Goal: Task Accomplishment & Management: Use online tool/utility

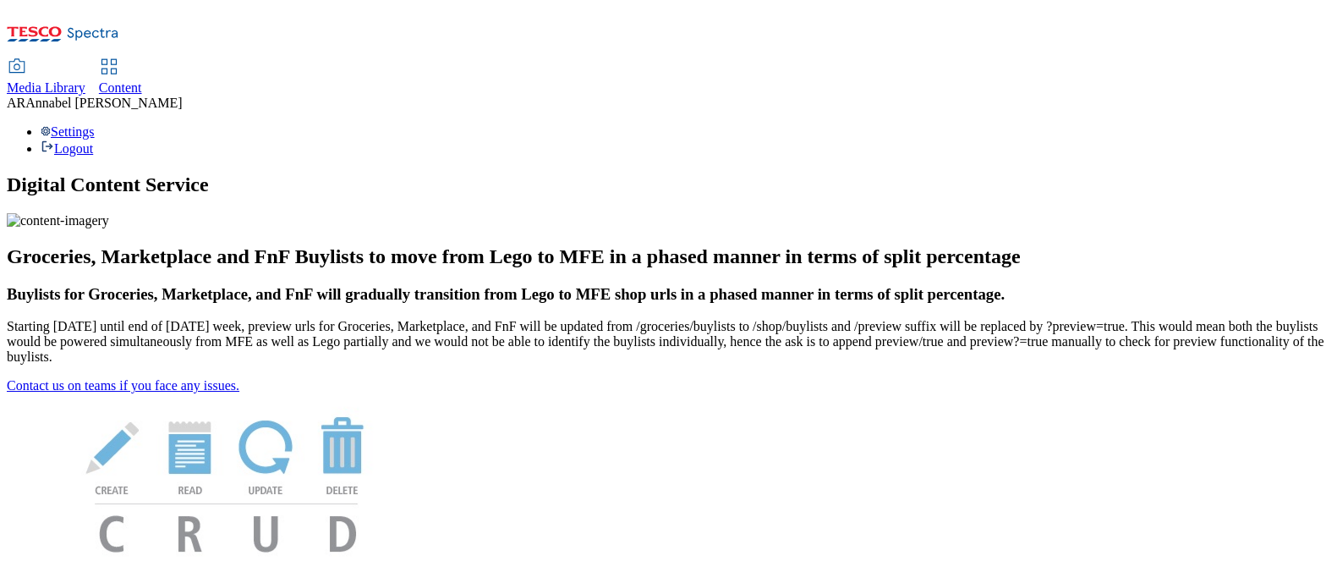
click at [142, 80] on span "Content" at bounding box center [120, 87] width 43 height 14
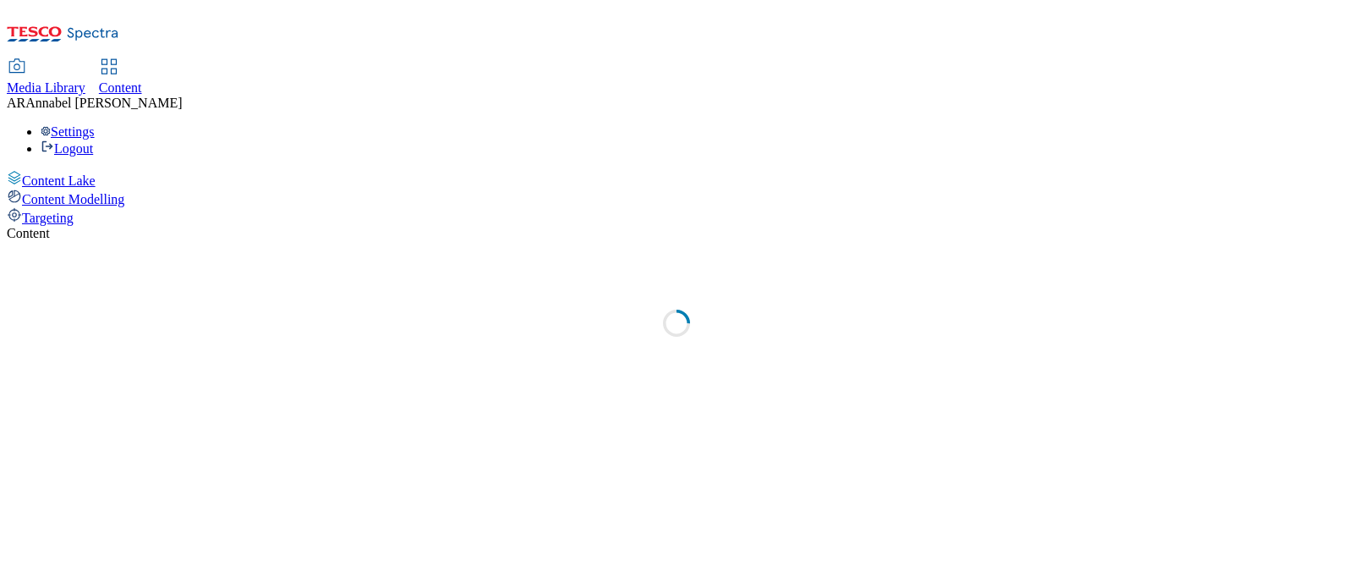
select select "ghs-uk"
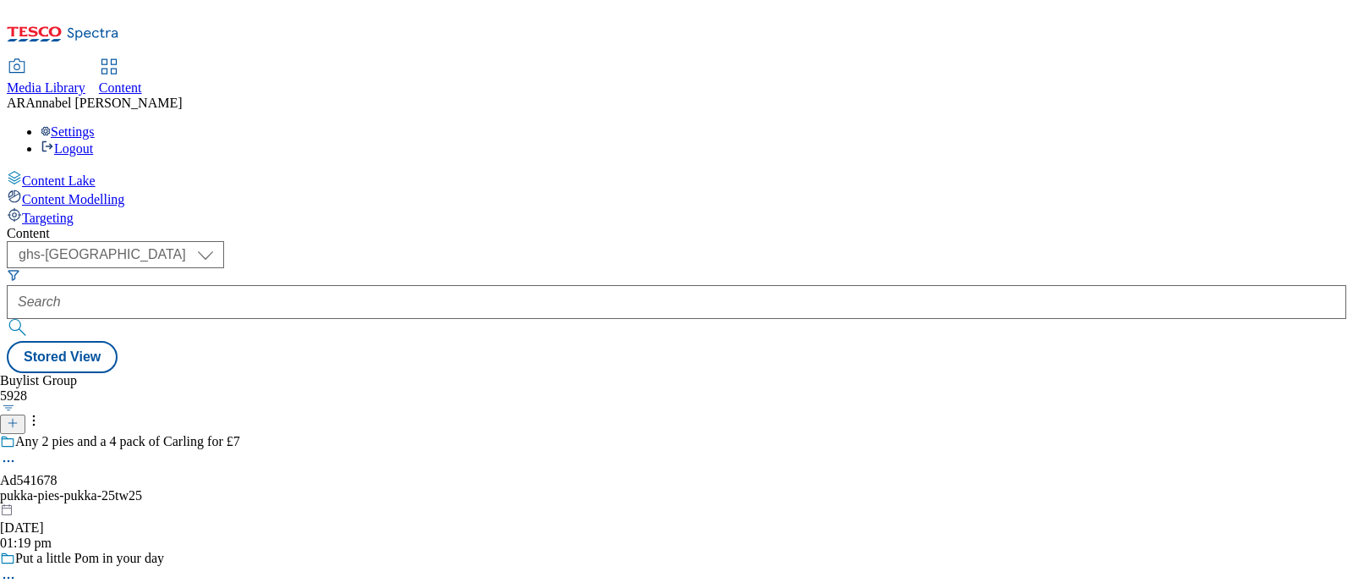
click at [19, 417] on icon at bounding box center [13, 423] width 12 height 12
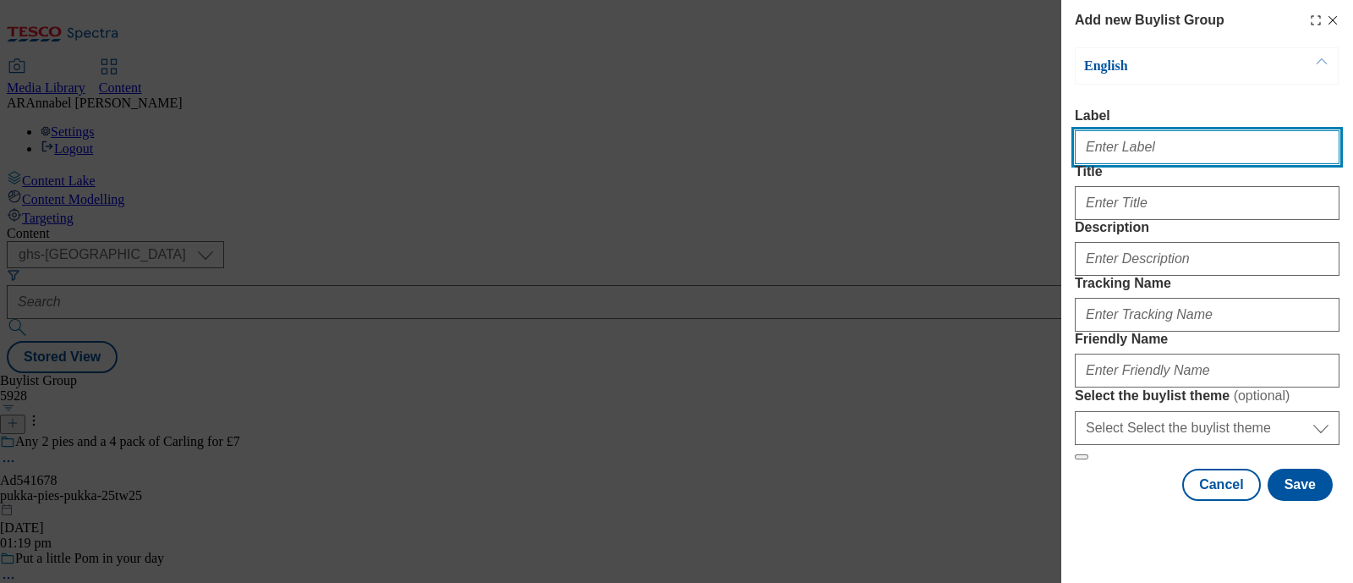
click at [1176, 139] on input "Label" at bounding box center [1207, 147] width 265 height 34
paste input "541698"
type input "ad541698"
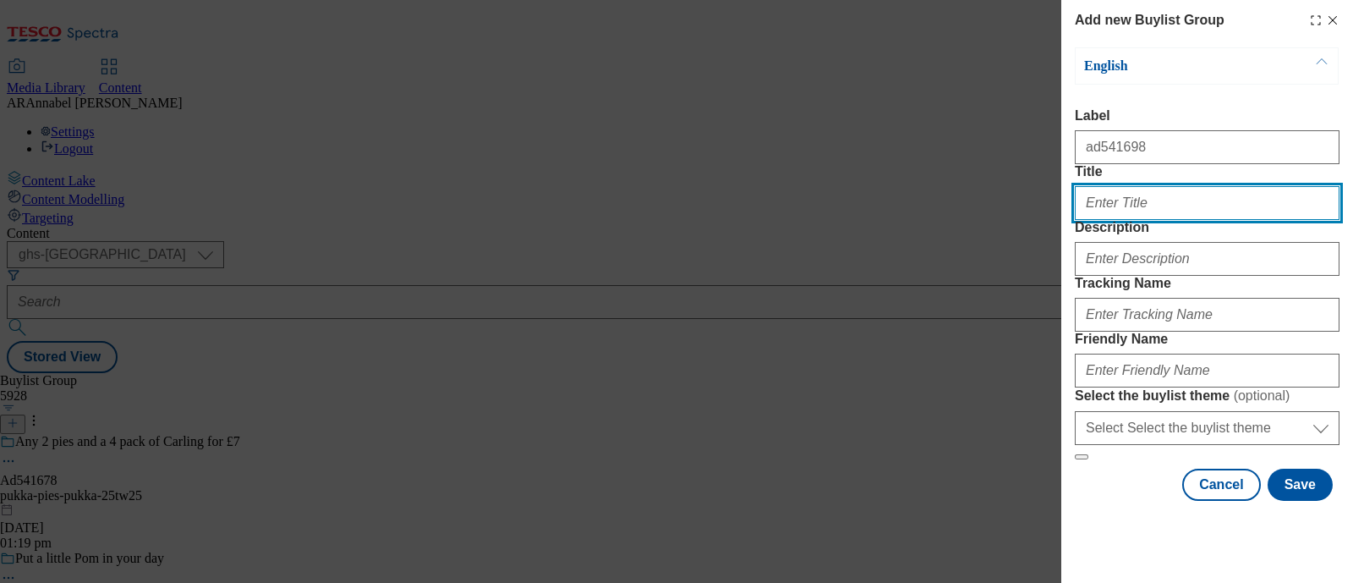
click at [1116, 220] on input "Title" at bounding box center [1207, 203] width 265 height 34
paste input "Marmite"
type input "Marmite"
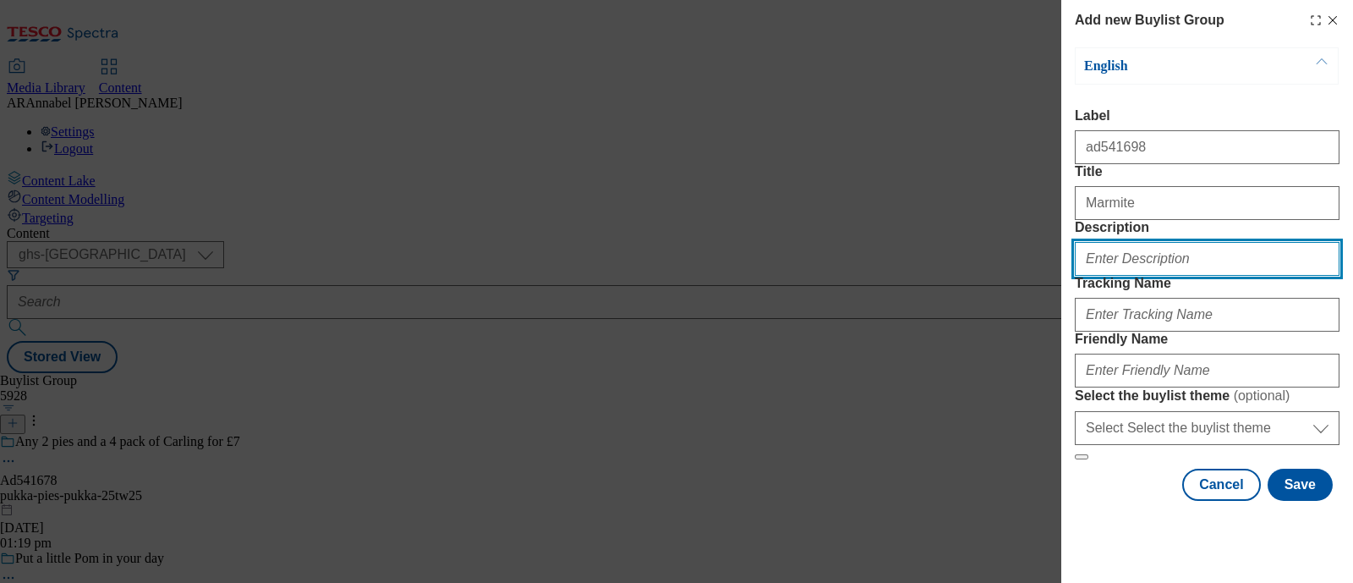
click at [1138, 276] on input "Description" at bounding box center [1207, 259] width 265 height 34
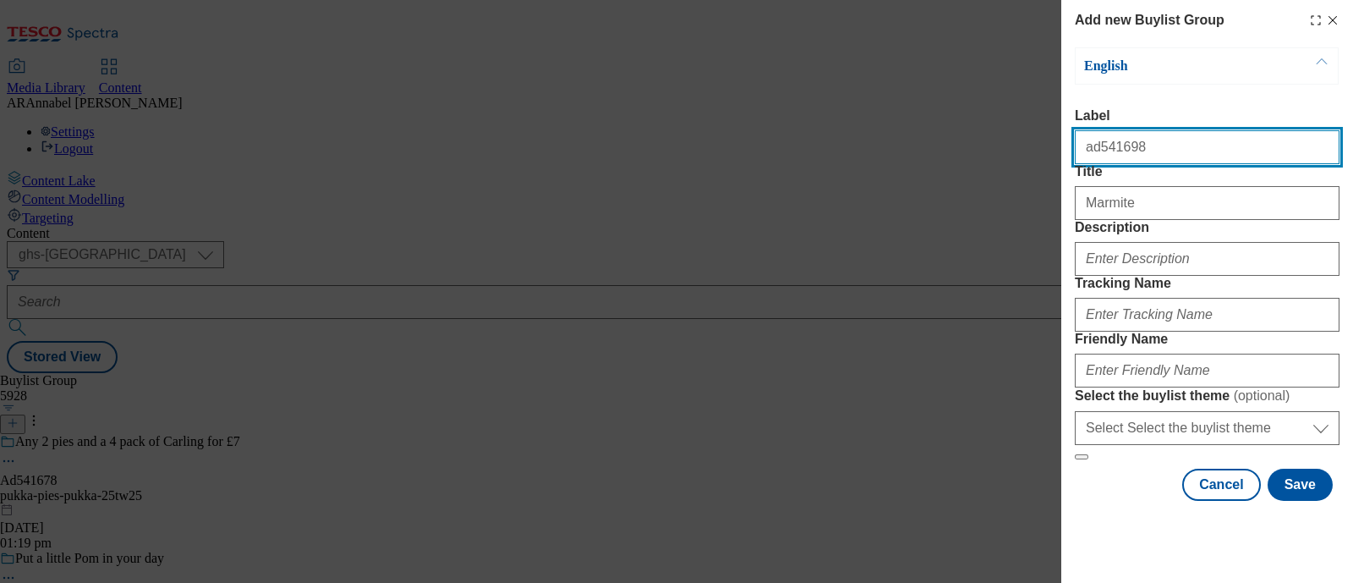
click at [1133, 153] on input "ad541698" at bounding box center [1207, 147] width 265 height 34
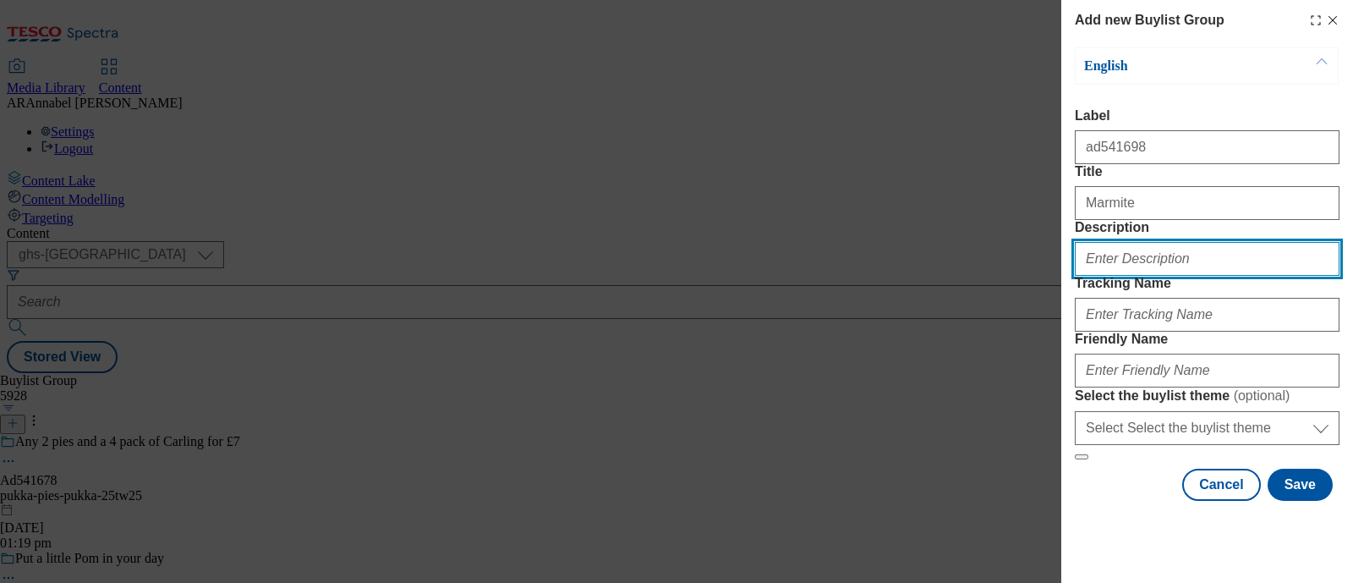
click at [1160, 276] on input "Description" at bounding box center [1207, 259] width 265 height 34
type input "UL_Marmite"
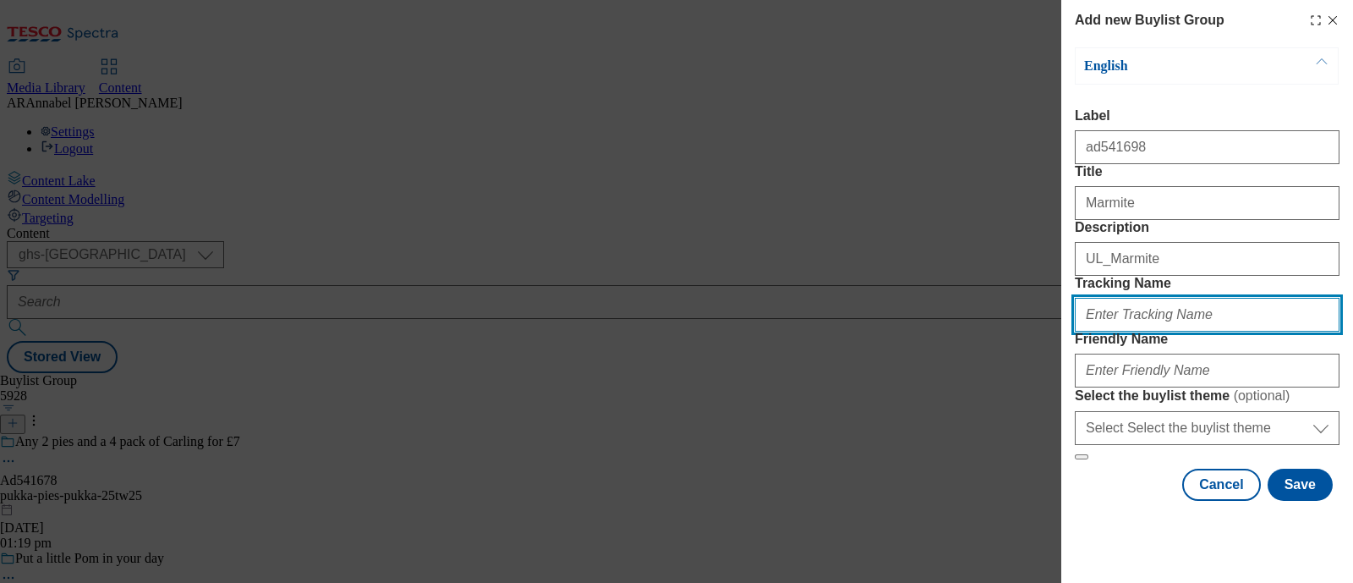
click at [1161, 332] on input "Tracking Name" at bounding box center [1207, 315] width 265 height 34
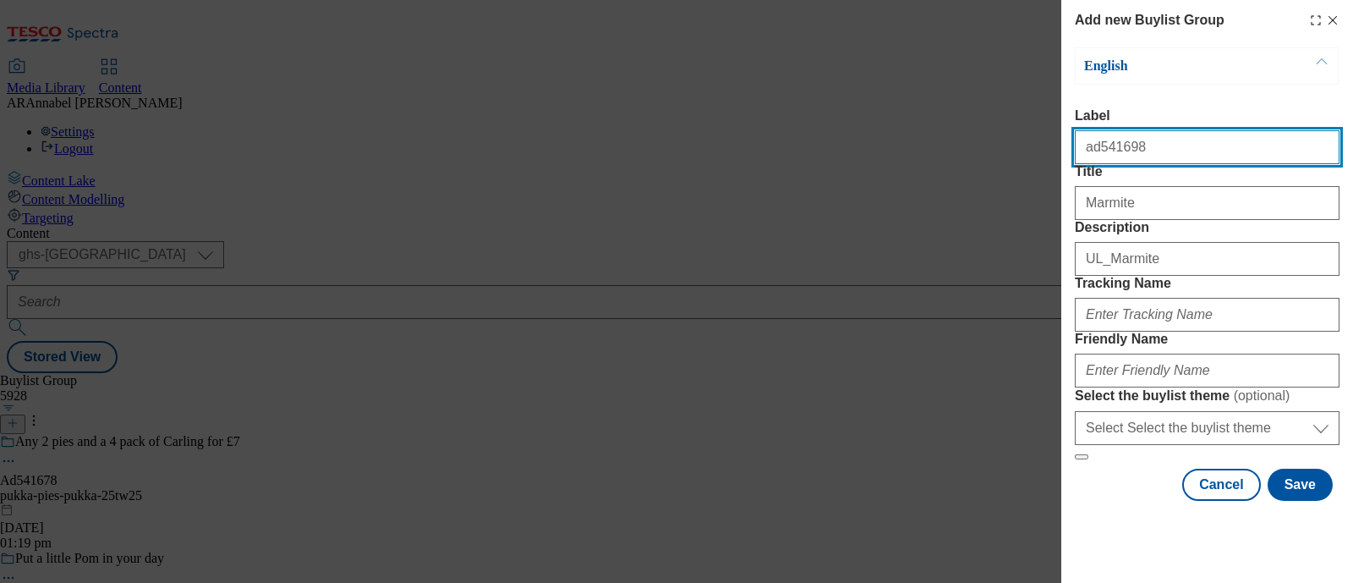
drag, startPoint x: 1142, startPoint y: 141, endPoint x: 1021, endPoint y: 150, distance: 121.2
click at [1021, 150] on div "Add new Buylist Group English Label ad541698 Title Marmite Description UL_Marmi…" at bounding box center [676, 291] width 1353 height 583
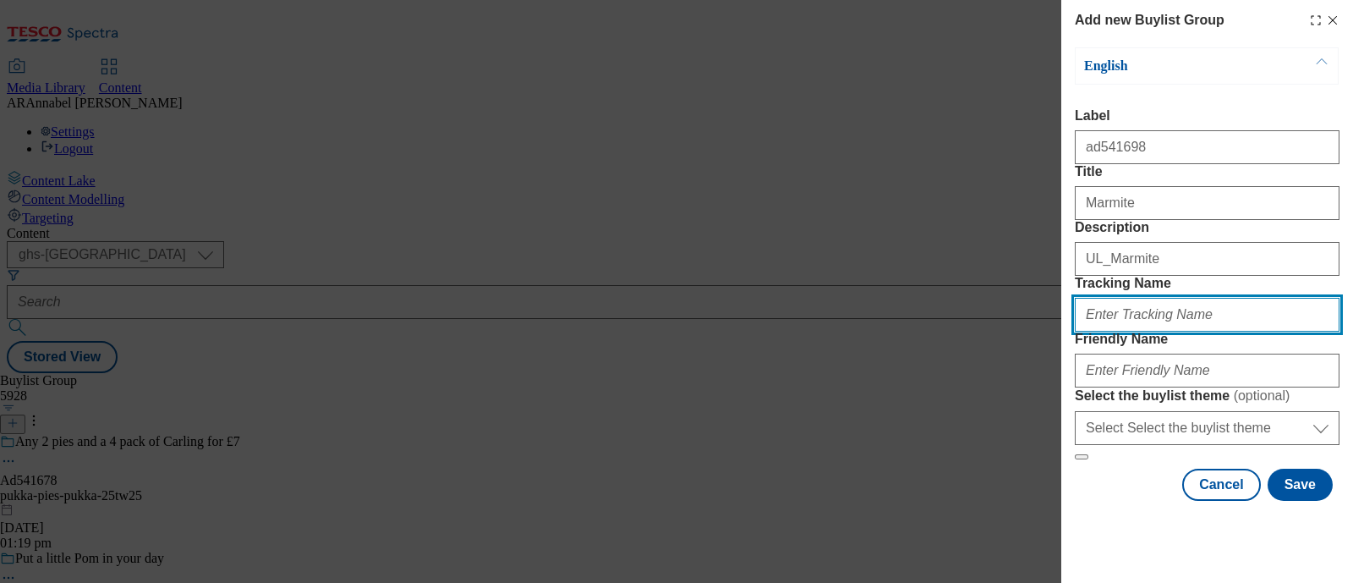
click at [1127, 332] on input "Tracking Name" at bounding box center [1207, 315] width 265 height 34
paste input "ad541698"
type input "DH_ad541698"
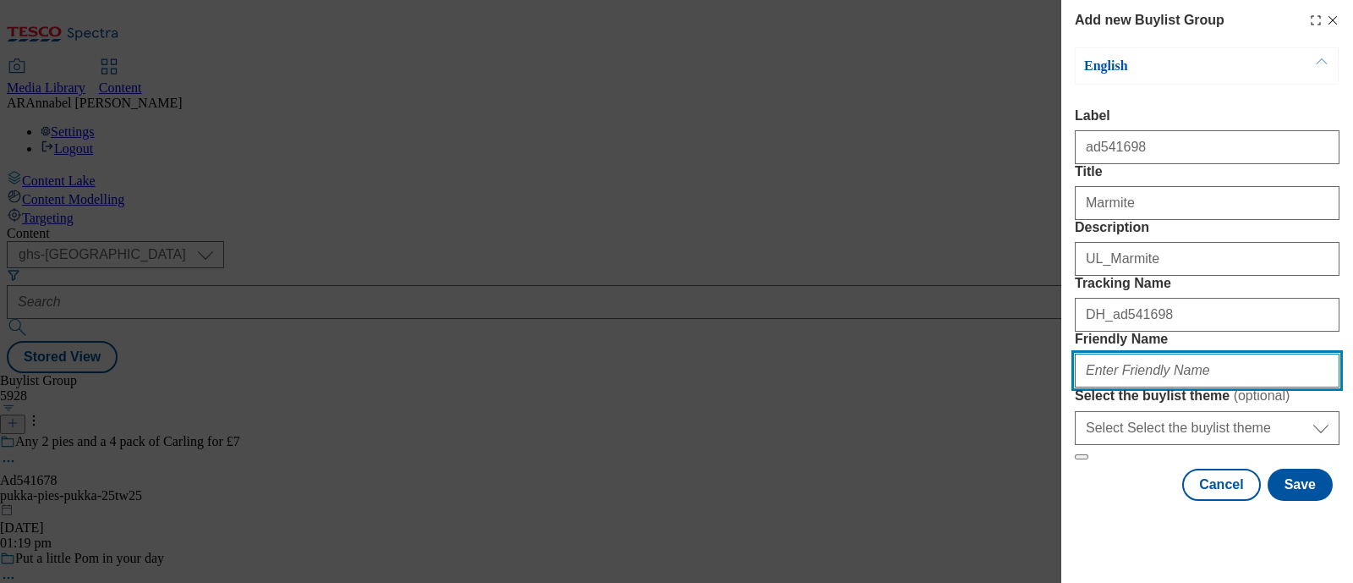
click at [1150, 372] on input "Friendly Name" at bounding box center [1207, 371] width 265 height 34
type input "ul-marmite-peanut-butter"
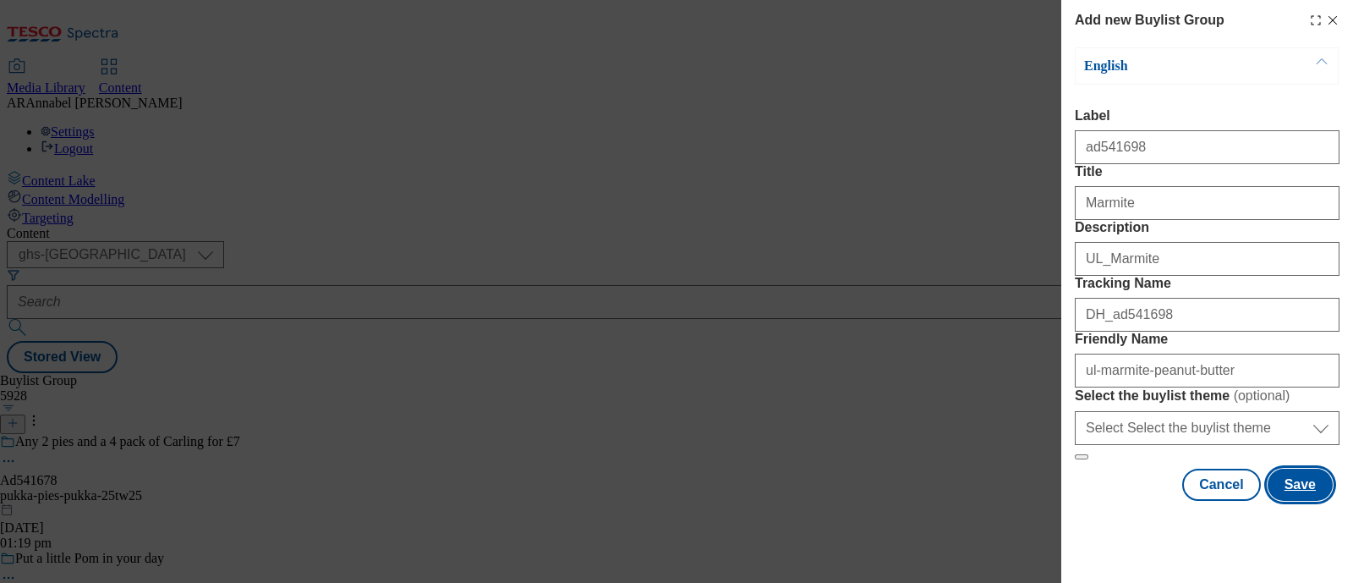
click at [1281, 501] on button "Save" at bounding box center [1300, 485] width 65 height 32
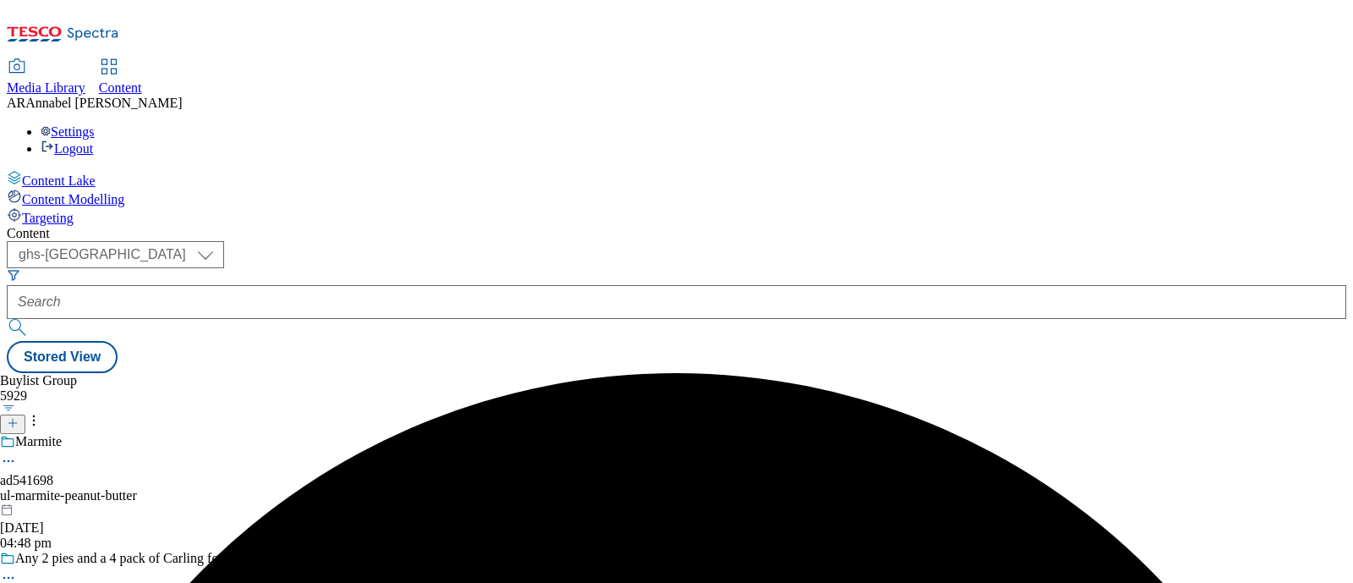
click at [310, 488] on div "ul-marmite-peanut-butter" at bounding box center [155, 495] width 310 height 15
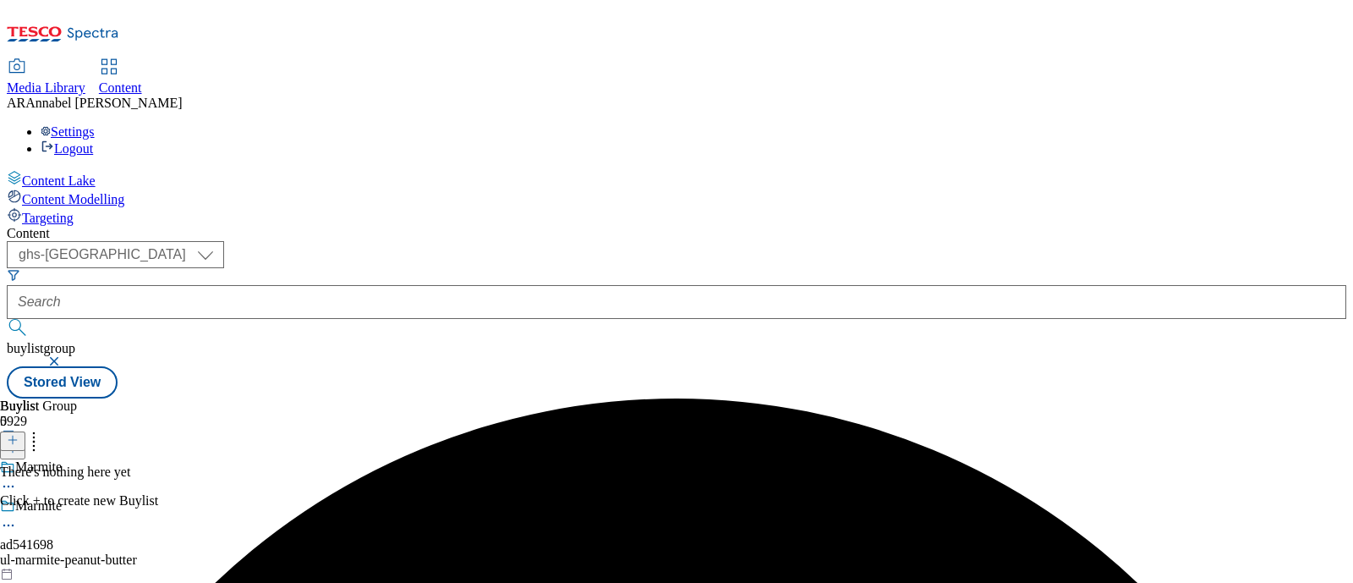
click at [19, 434] on icon at bounding box center [13, 440] width 12 height 12
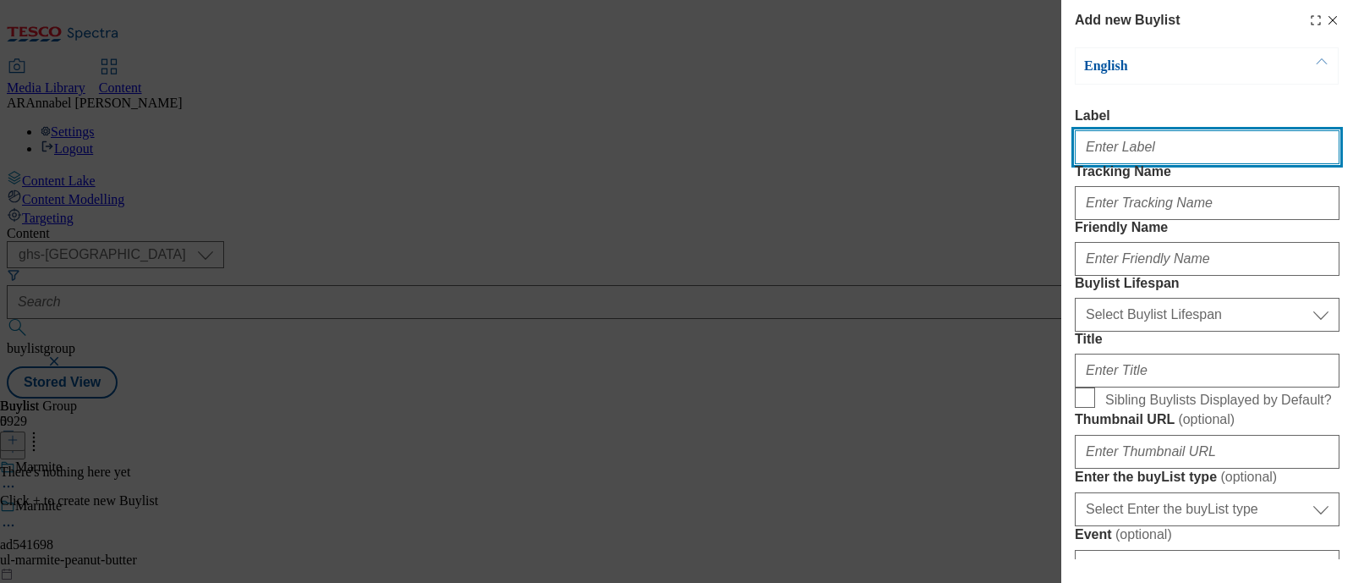
click at [1105, 162] on input "Label" at bounding box center [1207, 147] width 265 height 34
paste input "ad541698"
type input "ad541698"
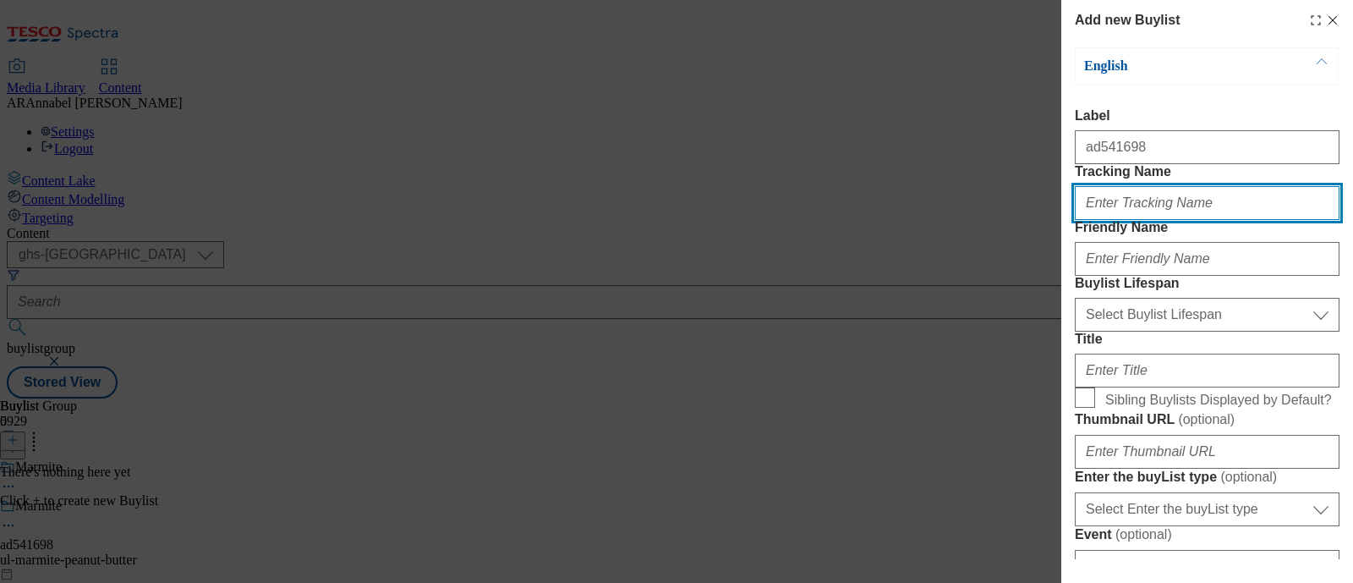
click at [1147, 220] on input "Tracking Name" at bounding box center [1207, 203] width 265 height 34
paste input "ad541698"
type input "DH_ad541698"
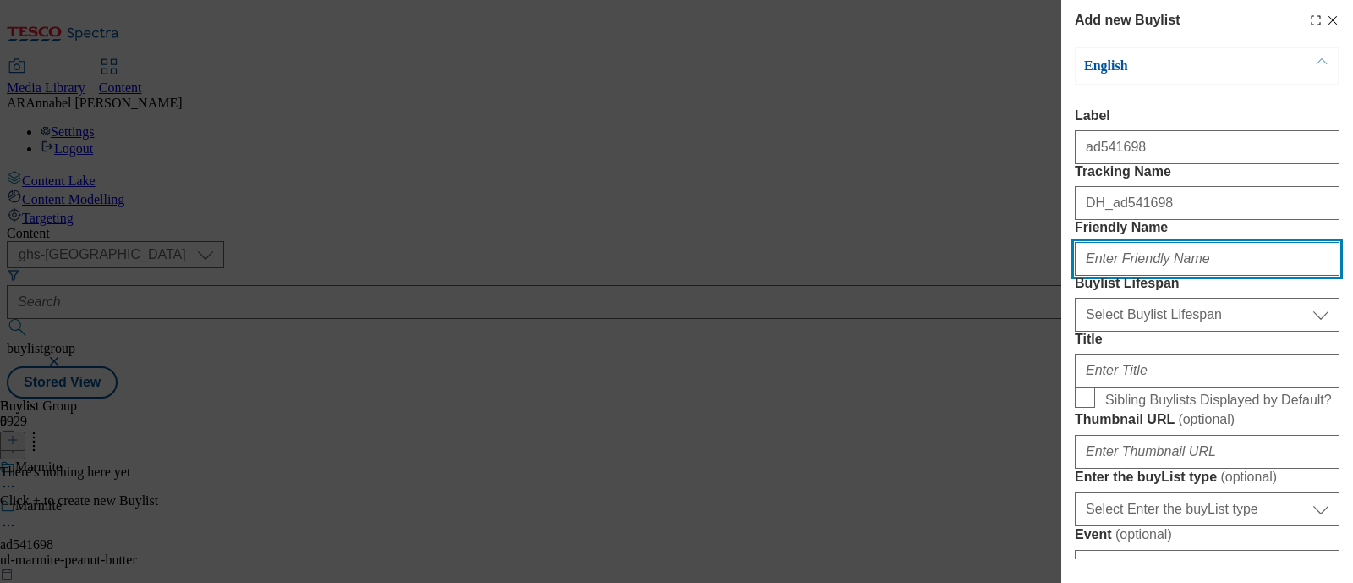
click at [1140, 276] on input "Friendly Name" at bounding box center [1207, 259] width 265 height 34
type input "ul-marmite-peanut-butter"
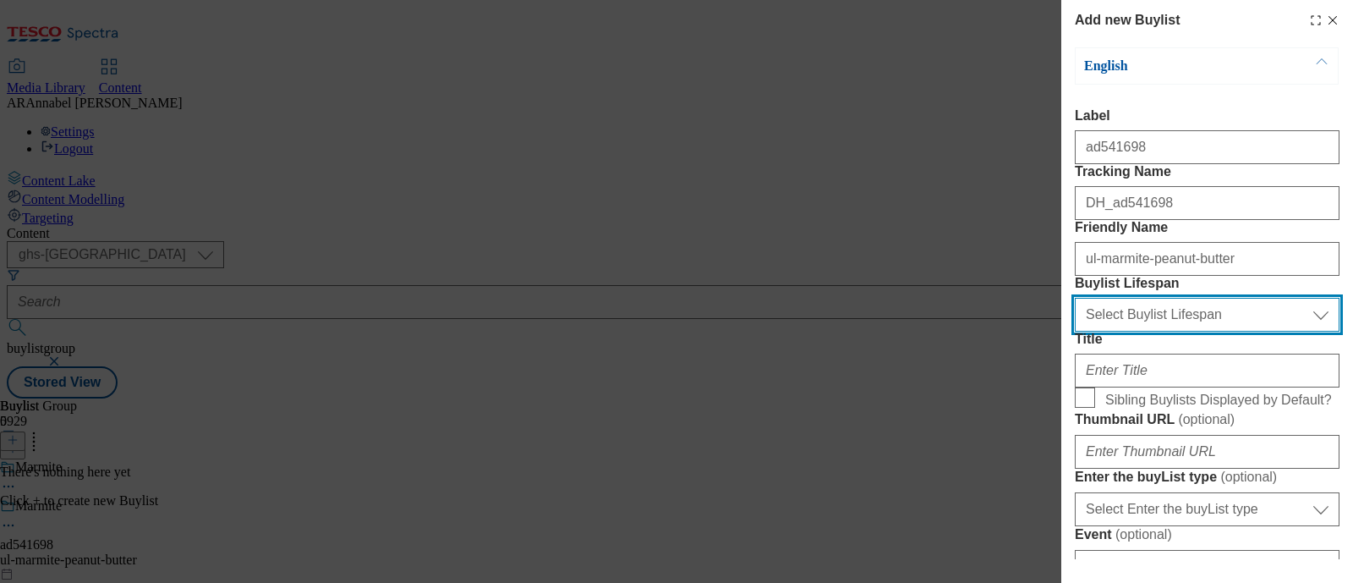
click at [1180, 332] on select "Select Buylist Lifespan evergreen seasonal tactical" at bounding box center [1207, 315] width 265 height 34
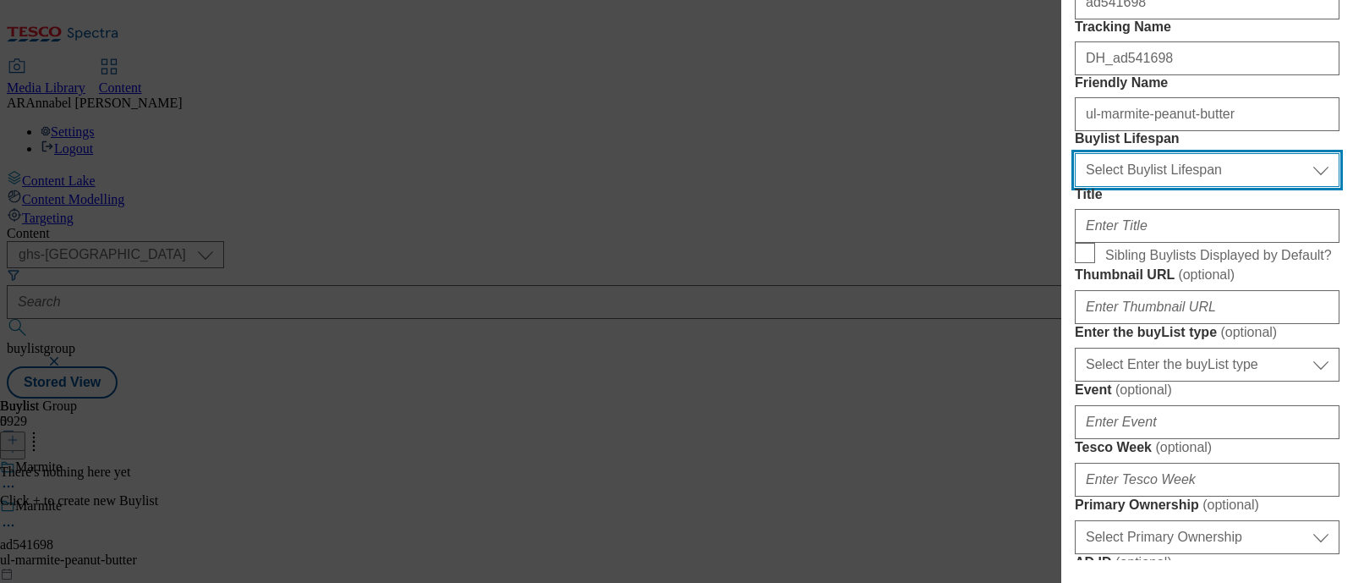
scroll to position [145, 0]
click at [1149, 186] on select "Select Buylist Lifespan evergreen seasonal tactical" at bounding box center [1207, 169] width 265 height 34
select select "tactical"
click at [1075, 186] on select "Select Buylist Lifespan evergreen seasonal tactical" at bounding box center [1207, 169] width 265 height 34
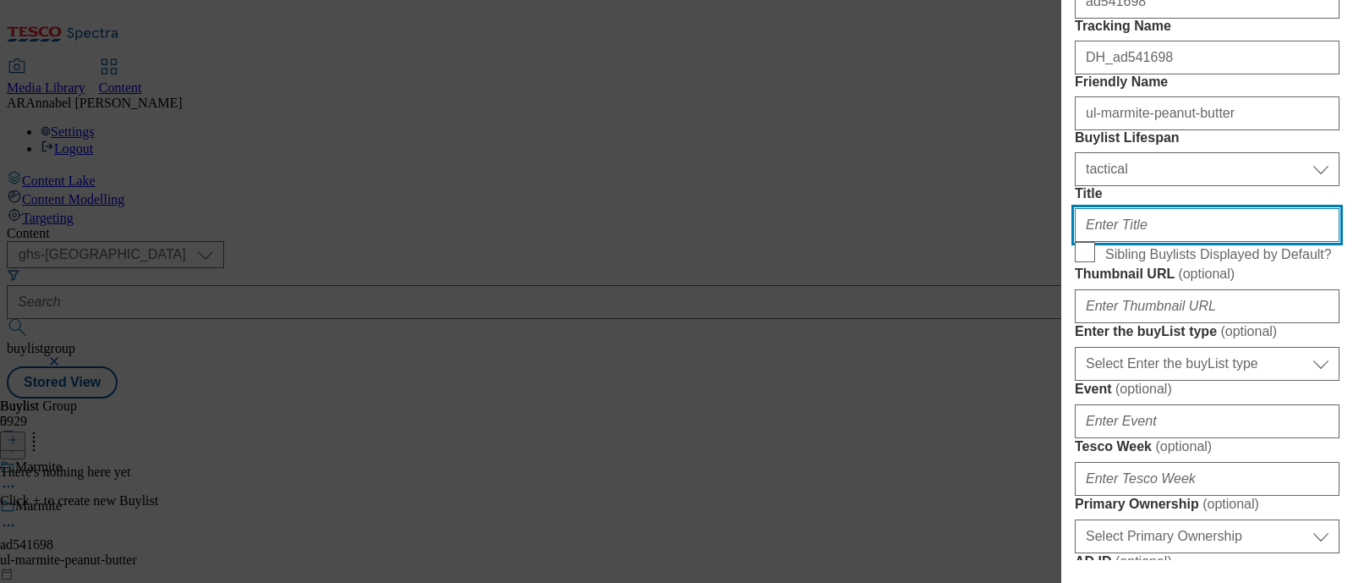
click at [1120, 242] on input "Title" at bounding box center [1207, 225] width 265 height 34
paste input "Guess who's back! Try us, you'll love us!"
type input "Guess who's back! Try us, you'll love us!"
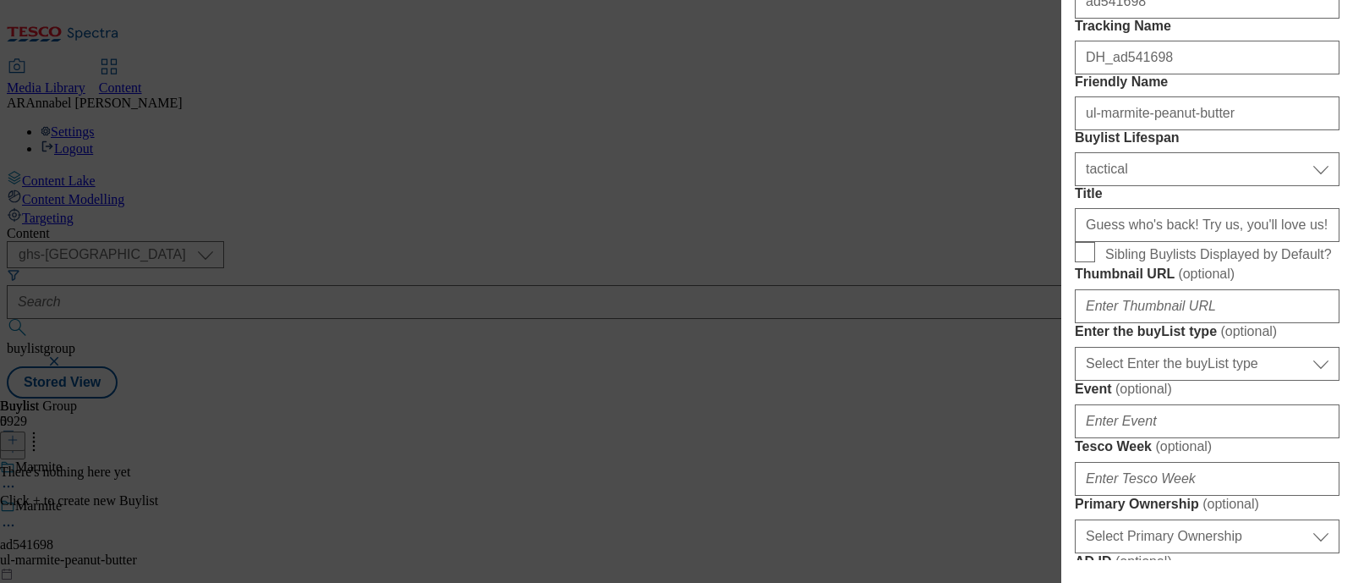
click at [1318, 323] on div "Thumbnail URL ( optional )" at bounding box center [1207, 295] width 265 height 58
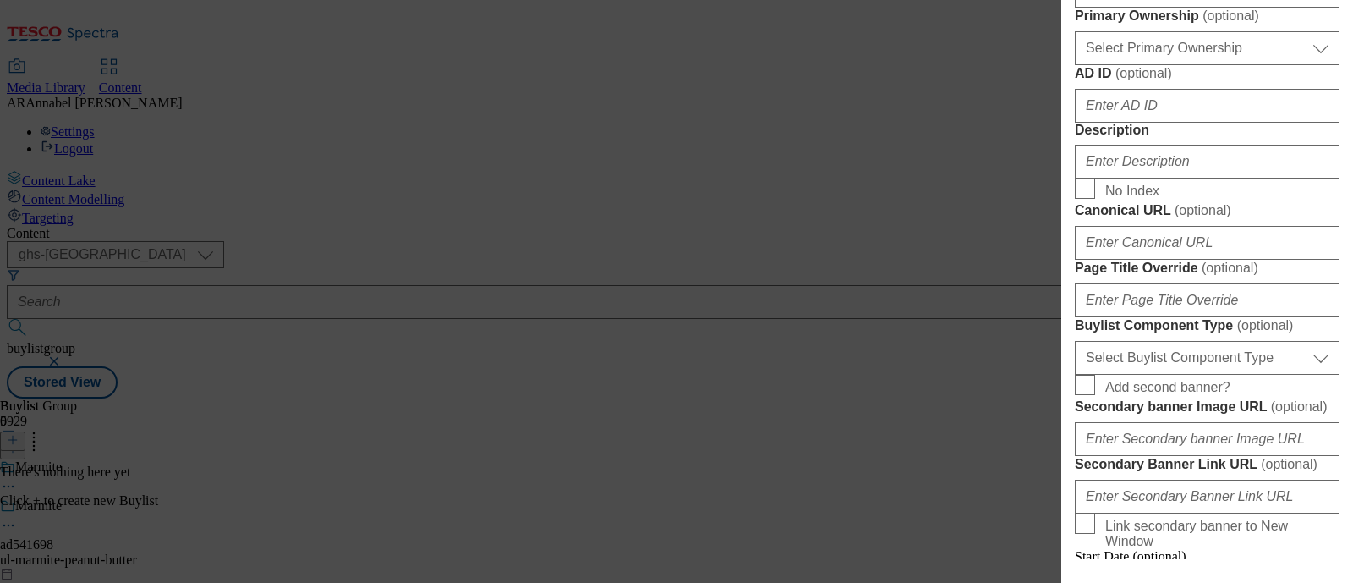
scroll to position [697, 0]
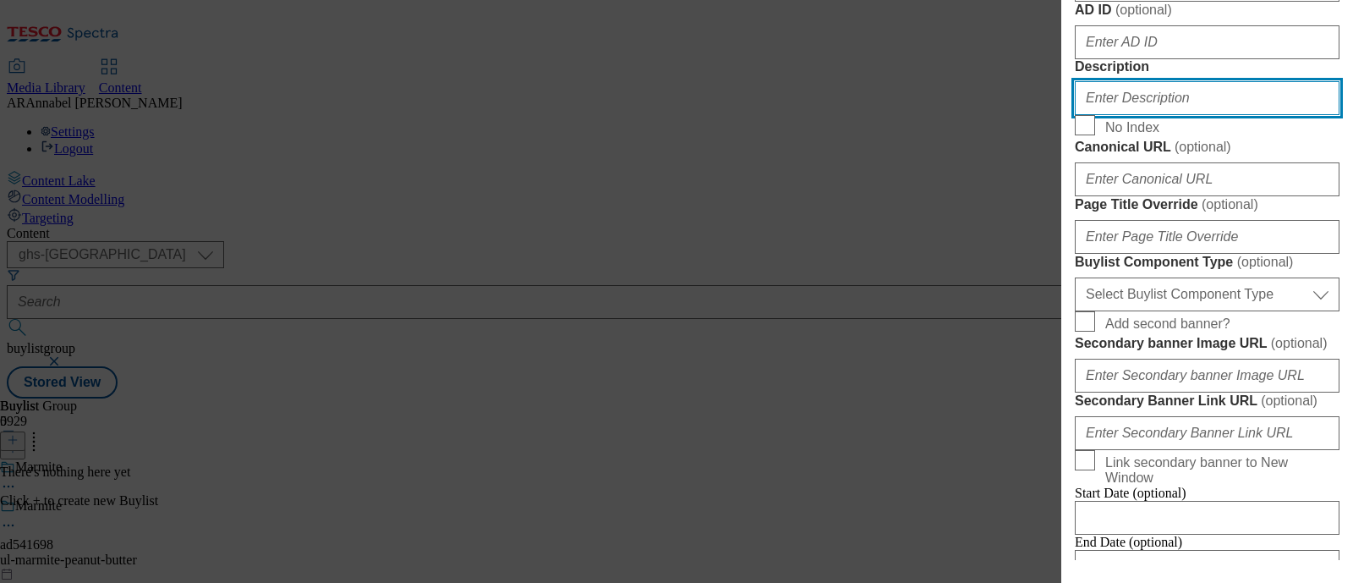
click at [1167, 115] on input "Description" at bounding box center [1207, 98] width 265 height 34
type input "UL_Marmite"
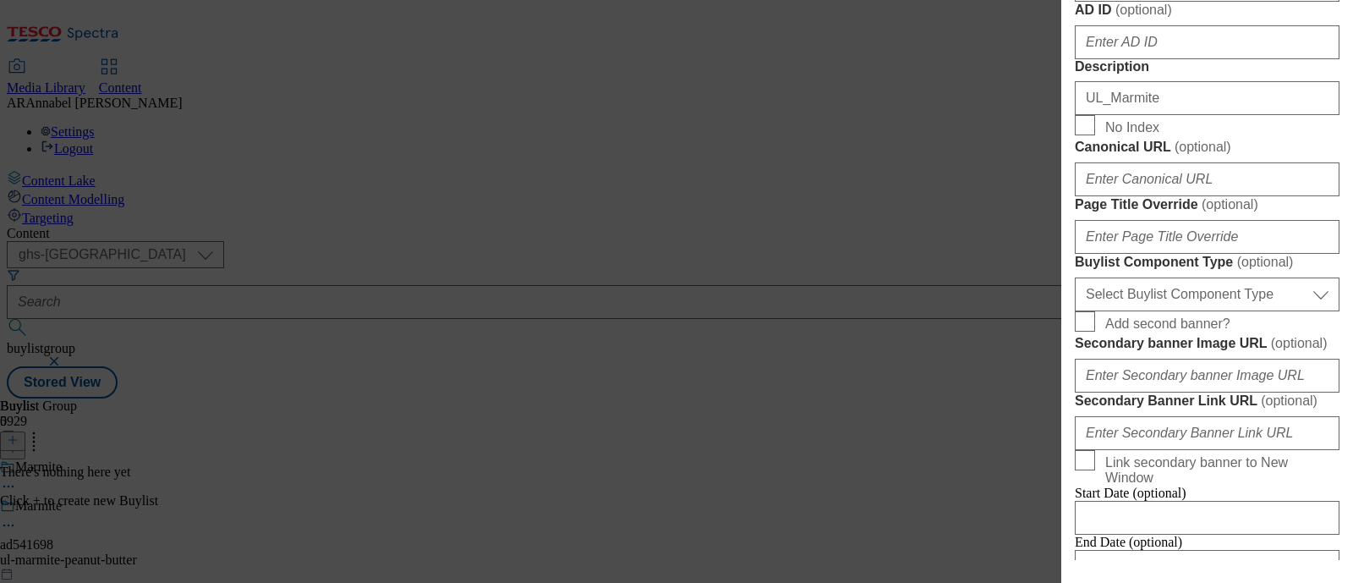
click at [1205, 135] on span "No Index" at bounding box center [1219, 125] width 228 height 20
click at [1095, 135] on input "No Index" at bounding box center [1085, 125] width 20 height 20
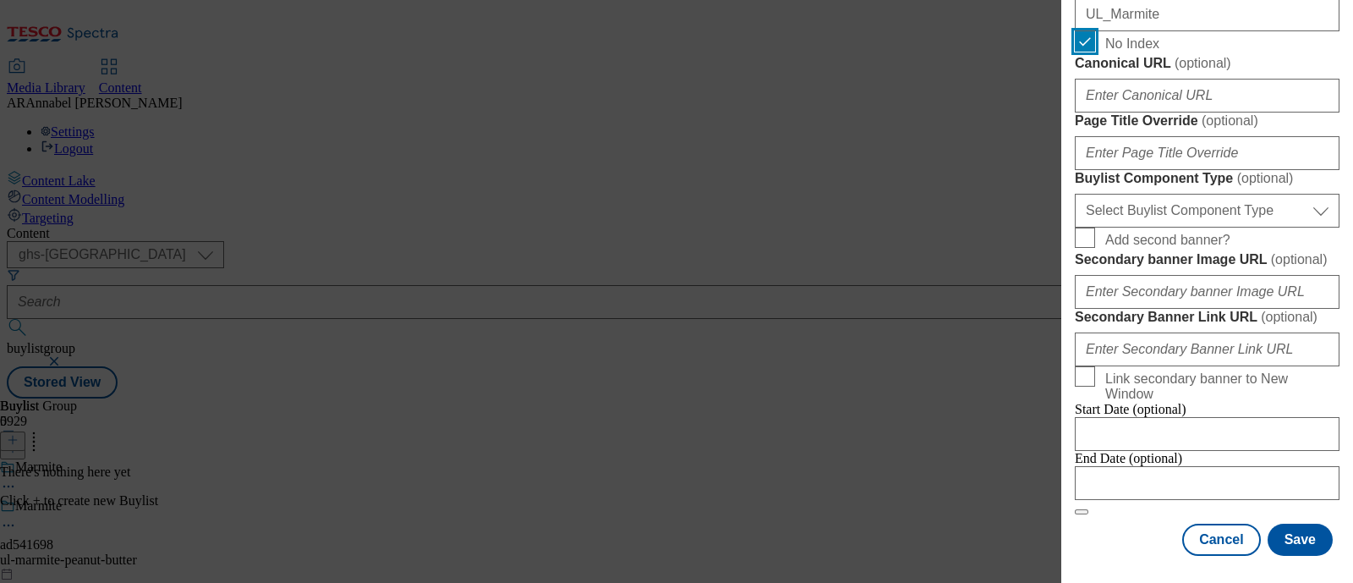
scroll to position [787, 0]
click at [1100, 55] on label "No Index" at bounding box center [1207, 43] width 265 height 24
click at [1095, 52] on input "No Index" at bounding box center [1085, 41] width 20 height 20
checkbox input "false"
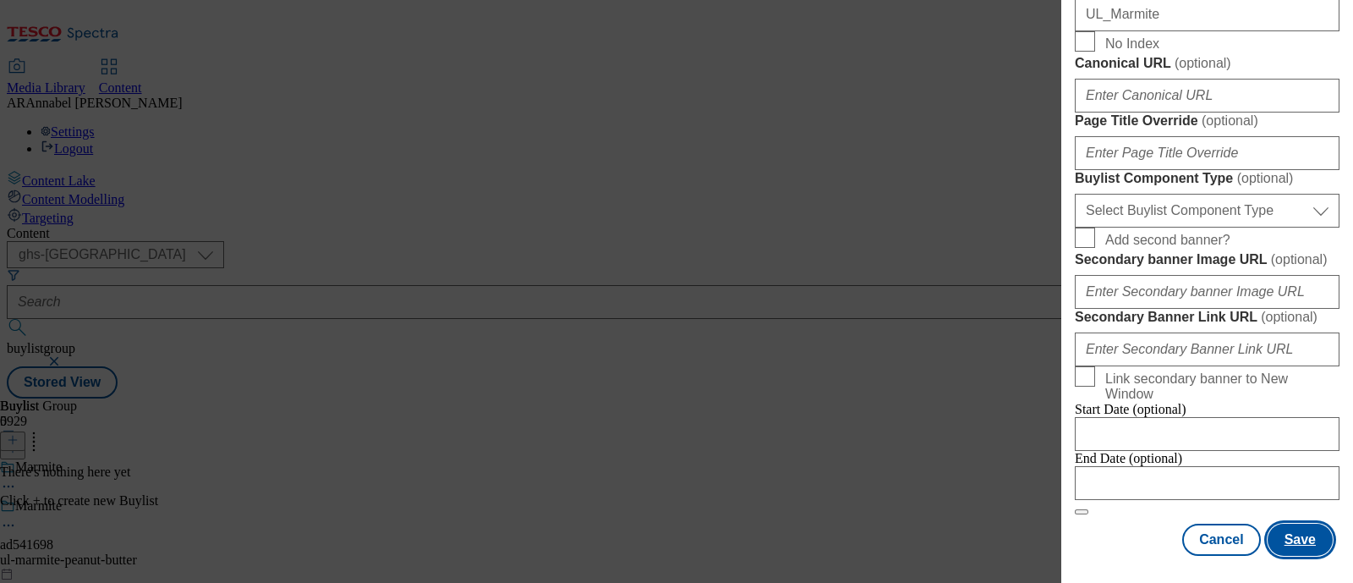
click at [1303, 524] on button "Save" at bounding box center [1300, 540] width 65 height 32
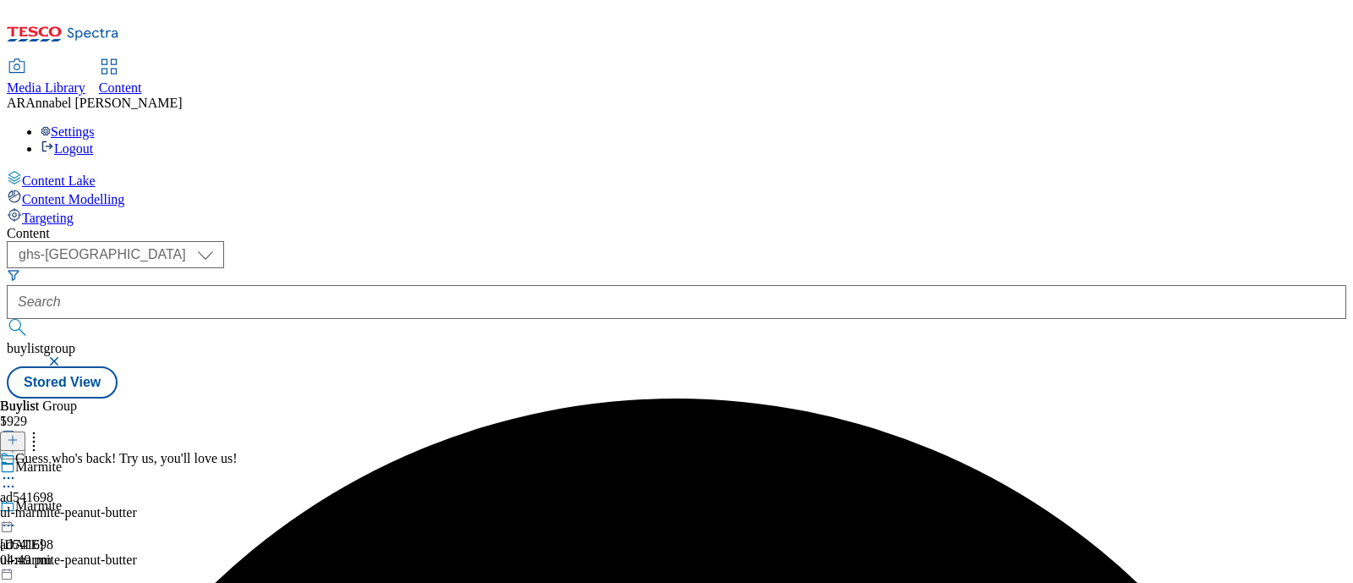
click at [238, 505] on div "ul-marmite-peanut-butter" at bounding box center [119, 512] width 238 height 15
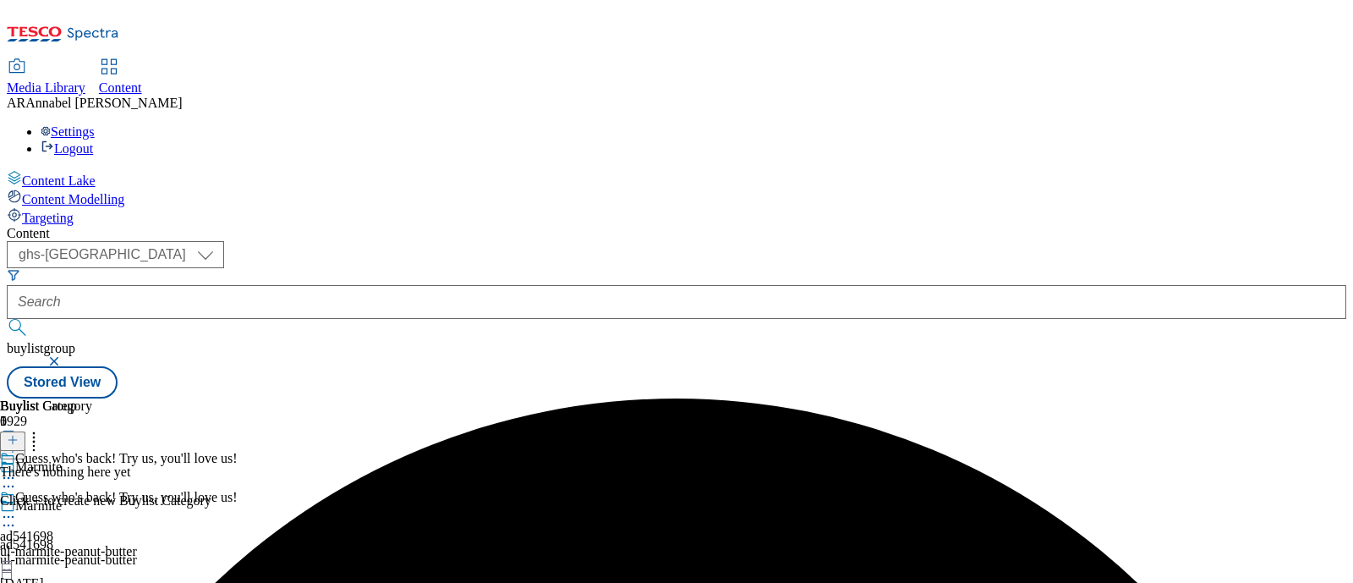
click at [19, 434] on icon at bounding box center [13, 440] width 12 height 12
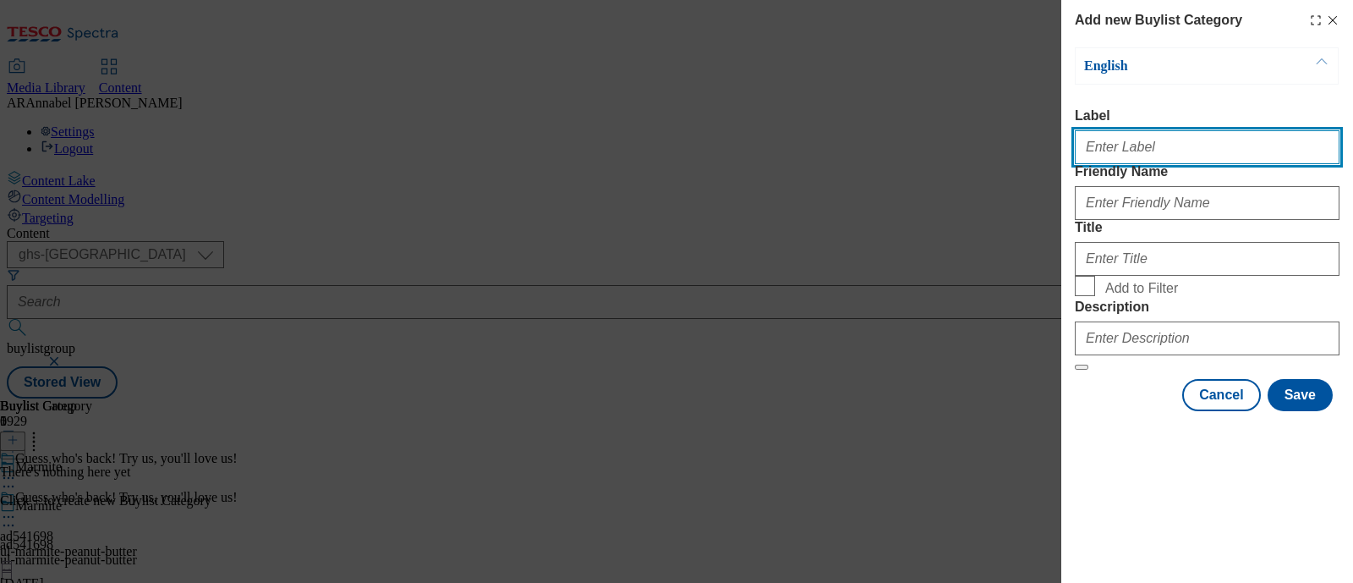
click at [1123, 154] on input "Label" at bounding box center [1207, 147] width 265 height 34
paste input "Guess who's back! Try us, you'll love us!"
type input "Guess who's back! Try us, you'll love us!"
paste input "541698"
type input "ad541698"
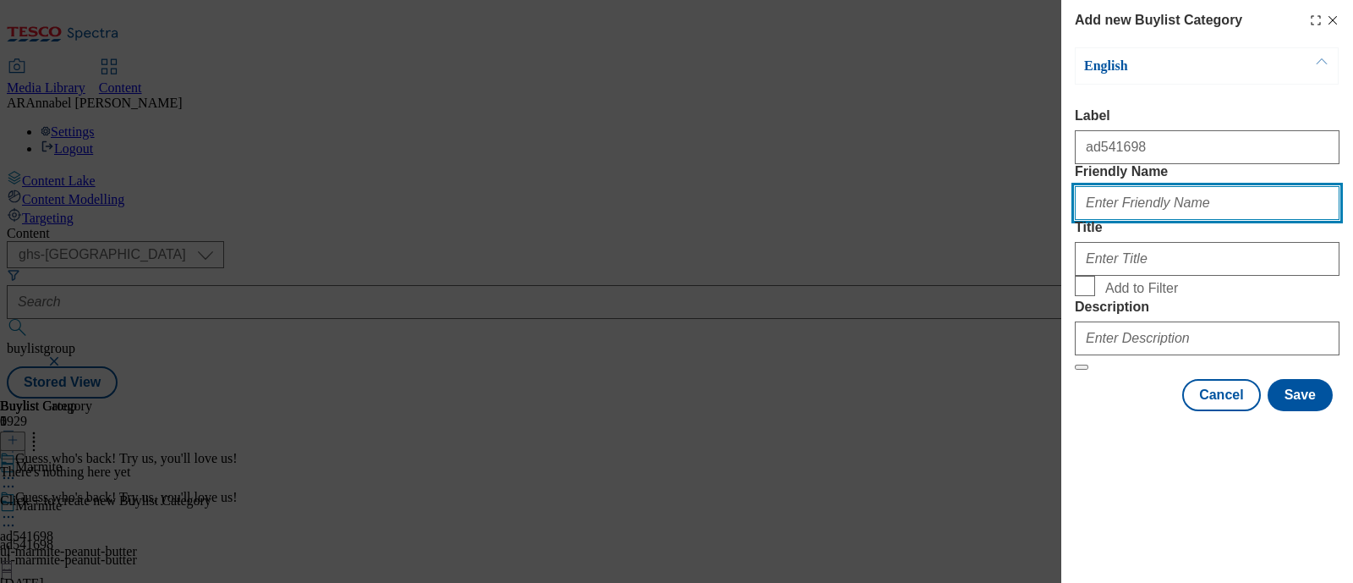
click at [1160, 220] on input "Friendly Name" at bounding box center [1207, 203] width 265 height 34
type input "ul-marmite-peanut-butter"
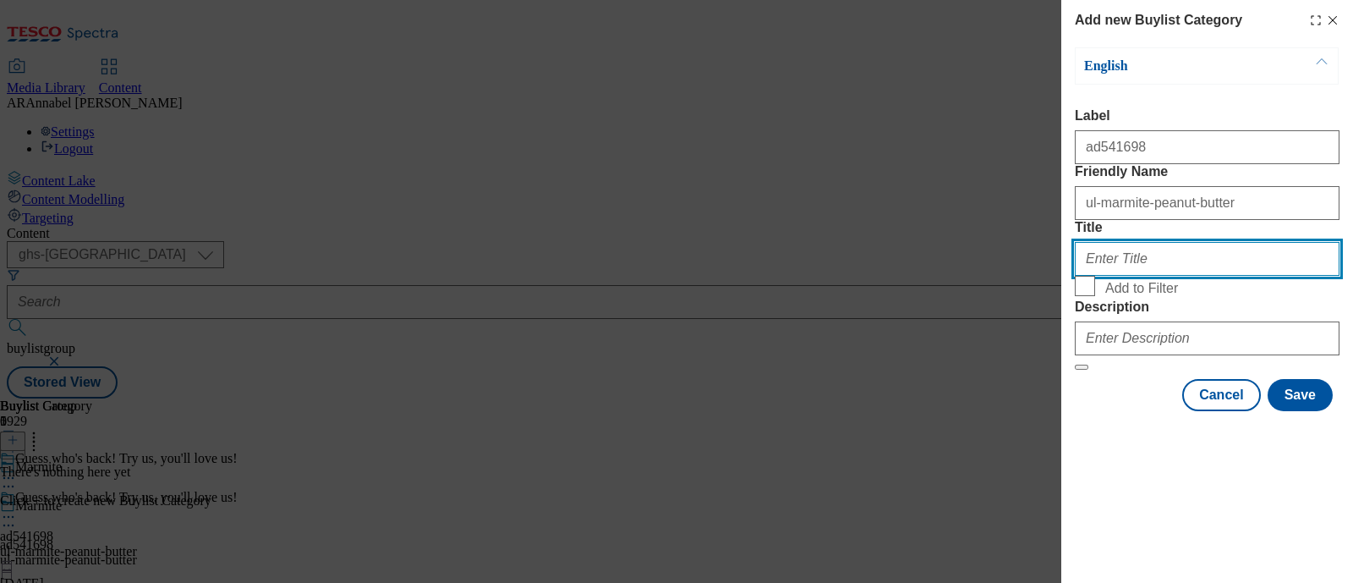
click at [1111, 276] on input "Title" at bounding box center [1207, 259] width 265 height 34
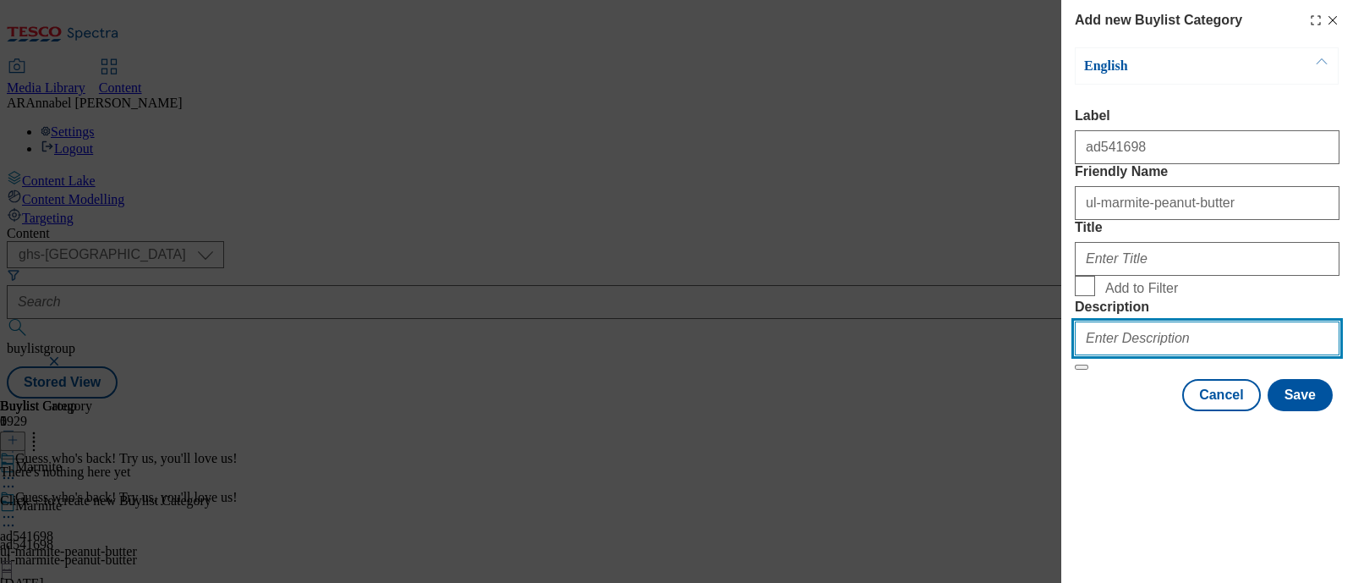
click at [1120, 355] on input "Description" at bounding box center [1207, 338] width 265 height 34
type input "UL_Marmite"
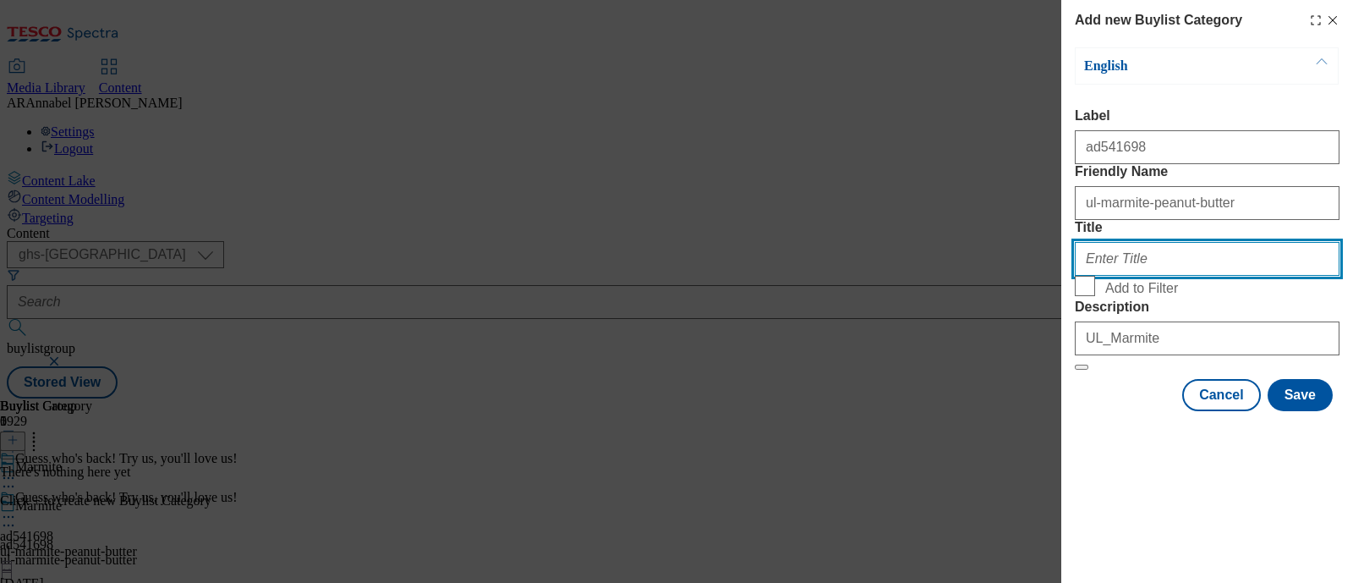
click at [1164, 276] on input "Title" at bounding box center [1207, 259] width 265 height 34
paste input "Guess who's back! Try us, you'll love us!"
type input "Guess who's back! Try us, you'll love us!"
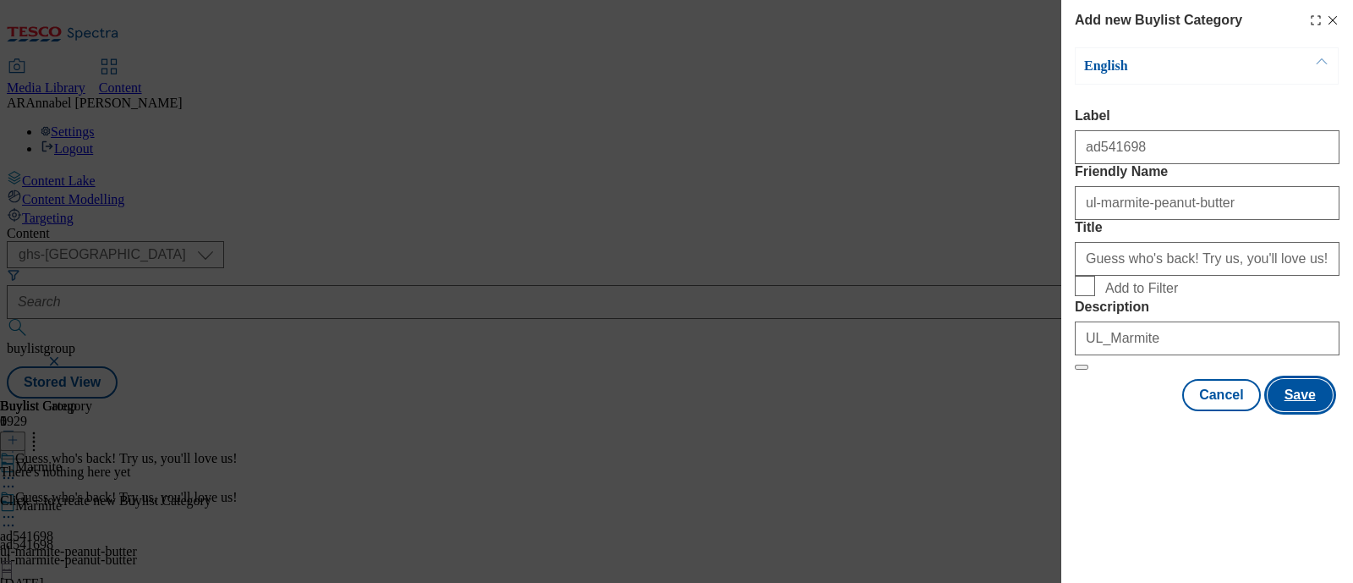
click at [1308, 411] on button "Save" at bounding box center [1300, 395] width 65 height 32
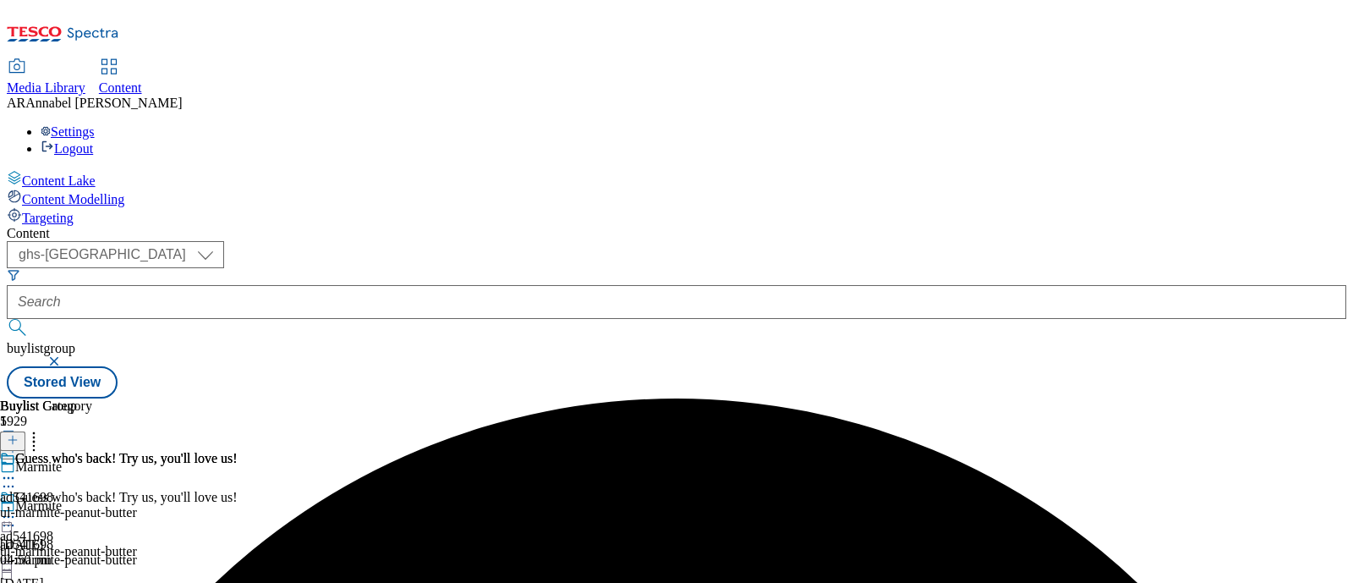
click at [238, 505] on div "ul-marmite-peanut-butter" at bounding box center [119, 512] width 238 height 15
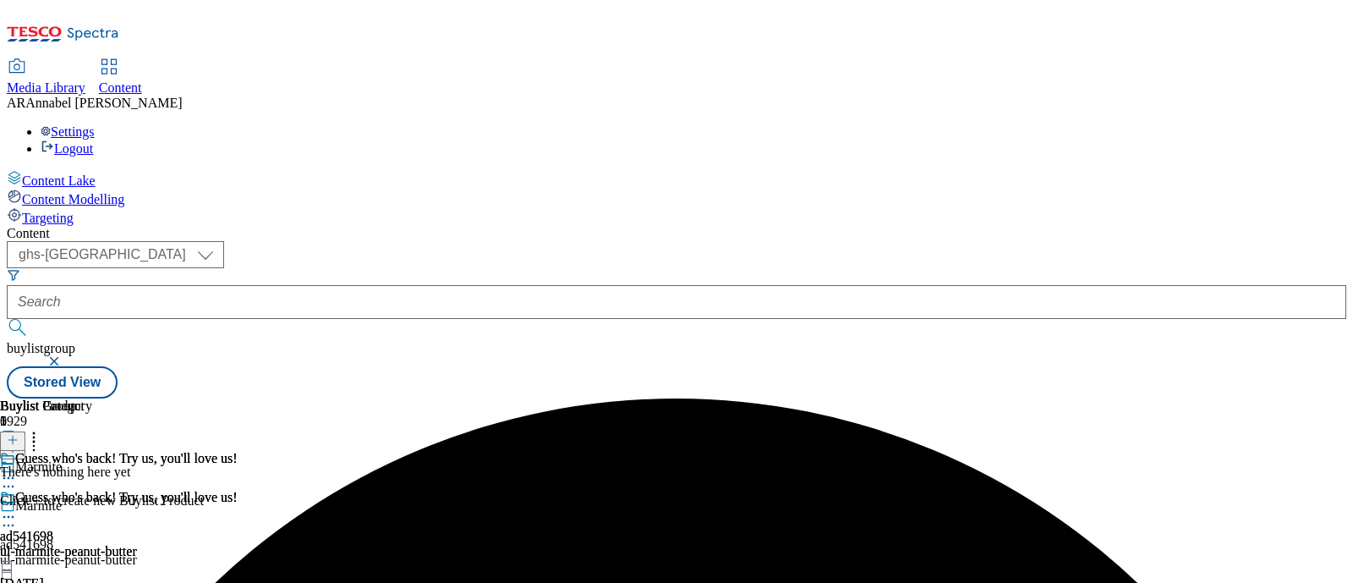
scroll to position [0, 148]
click at [25, 431] on button at bounding box center [12, 440] width 25 height 19
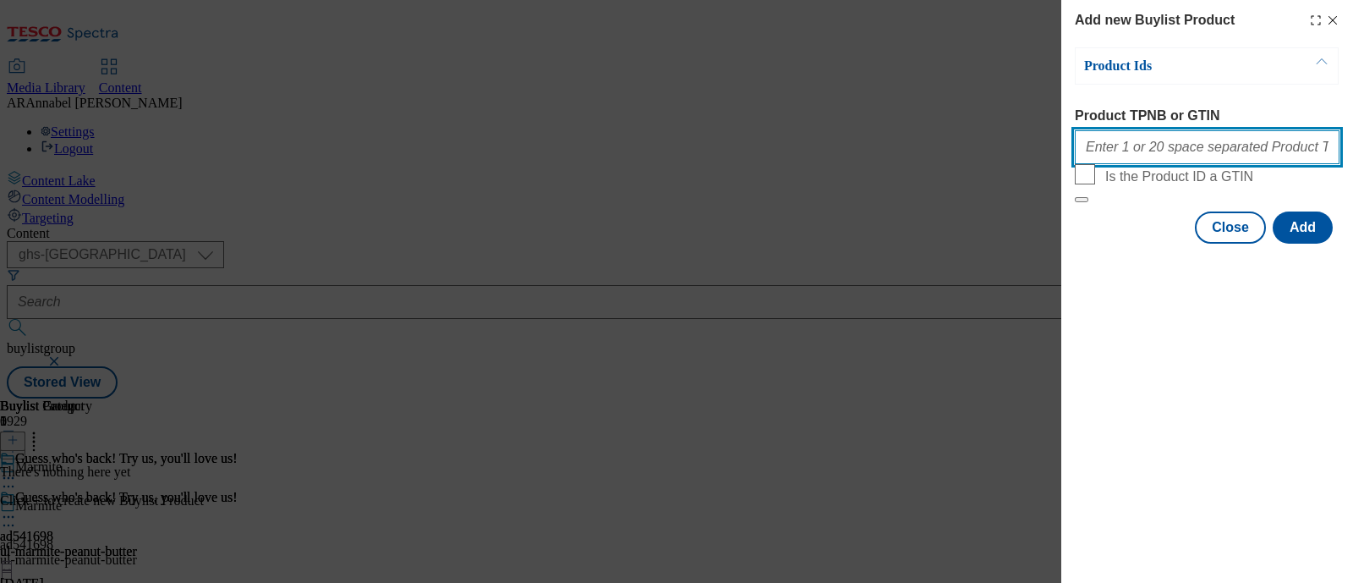
click at [1135, 158] on input "Product TPNB or GTIN" at bounding box center [1207, 147] width 265 height 34
paste input "86756063 59143777 50043541 50043558 85489222 50043564"
type input "86756063 59143777 50043541 50043558 85489222 50043564"
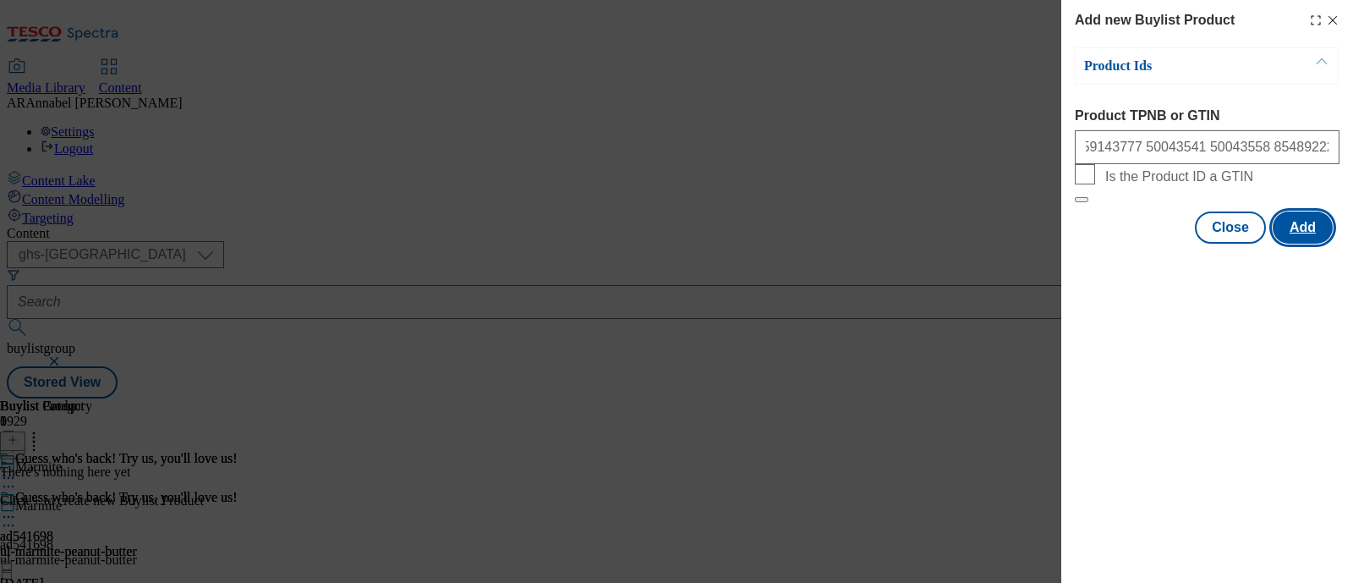
click at [1297, 244] on button "Add" at bounding box center [1303, 227] width 60 height 32
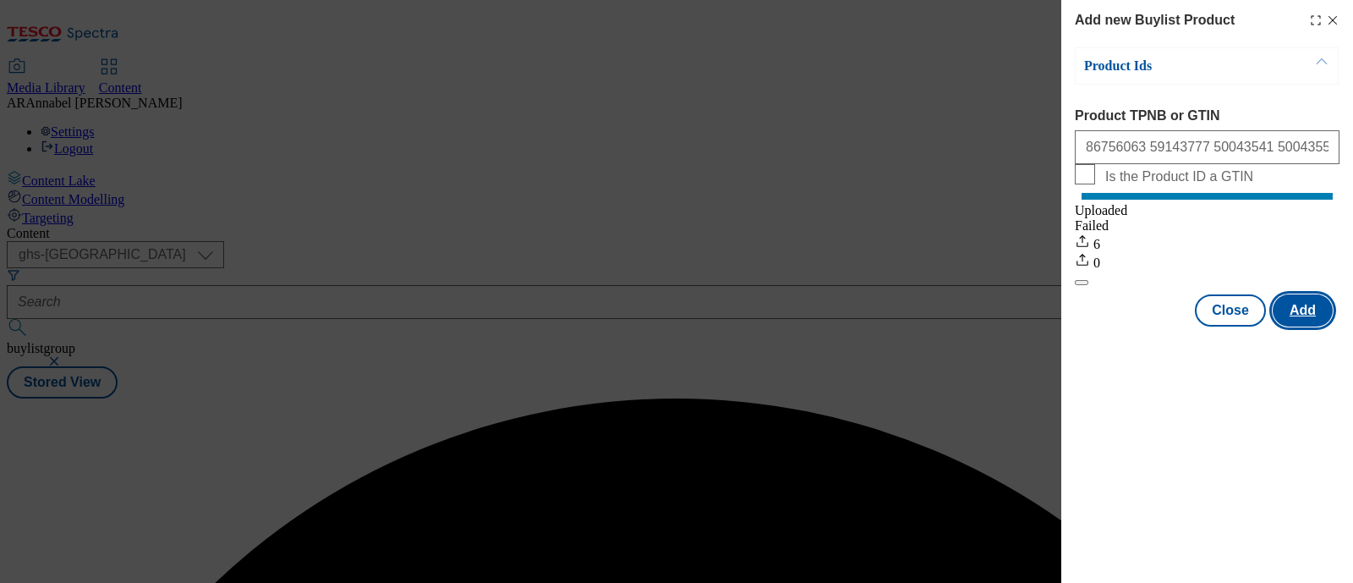
scroll to position [0, 0]
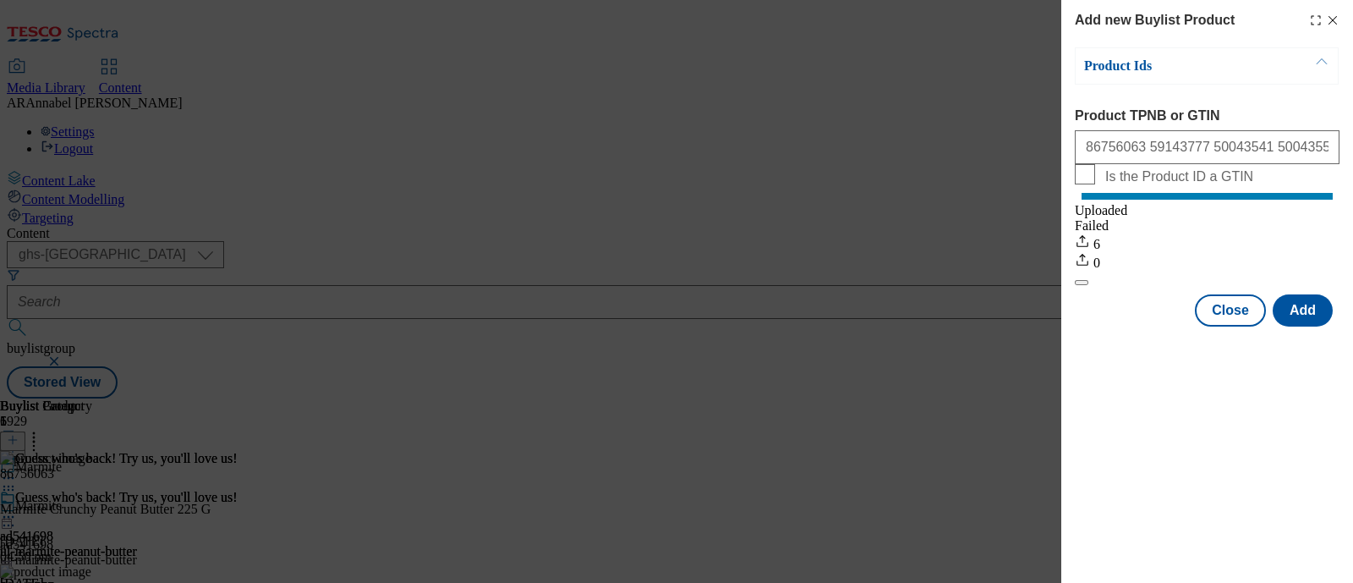
click at [1333, 22] on icon "Modal" at bounding box center [1333, 21] width 14 height 14
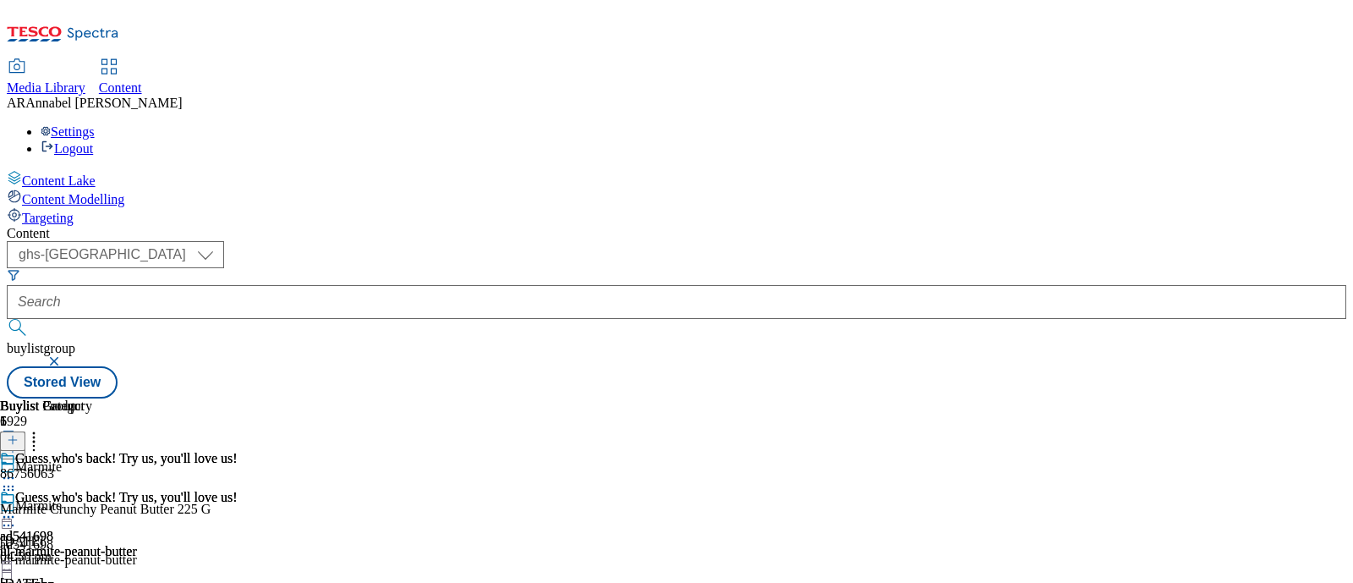
scroll to position [0, 147]
click at [17, 508] on icon at bounding box center [8, 516] width 17 height 17
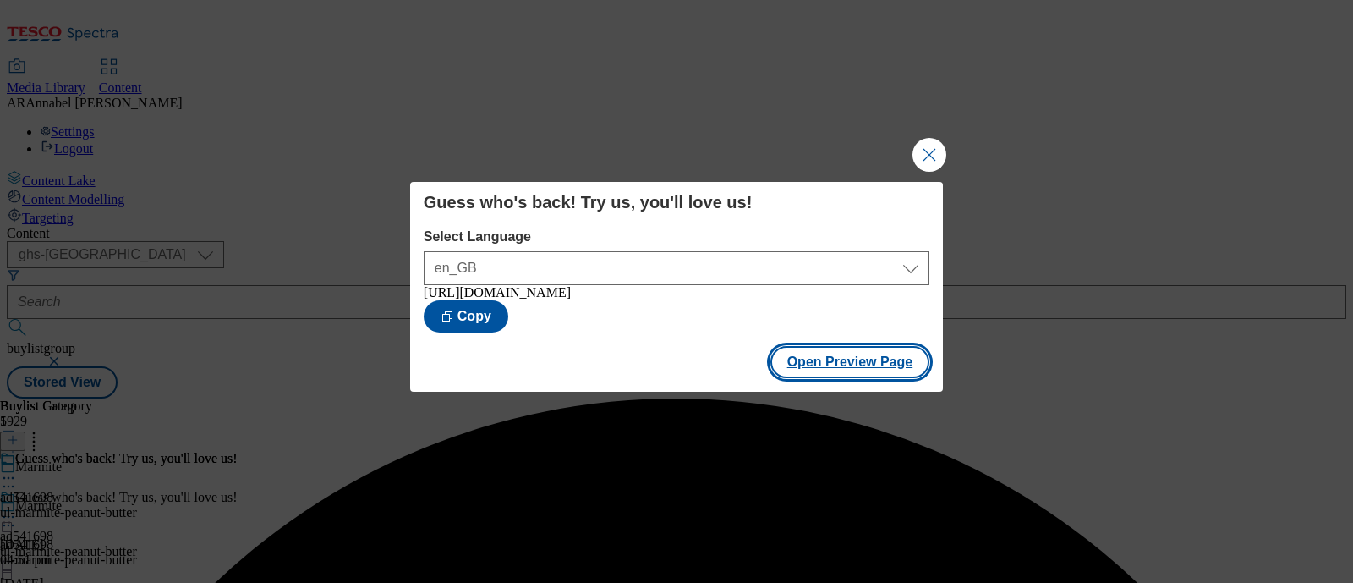
click at [856, 374] on button "Open Preview Page" at bounding box center [851, 362] width 160 height 32
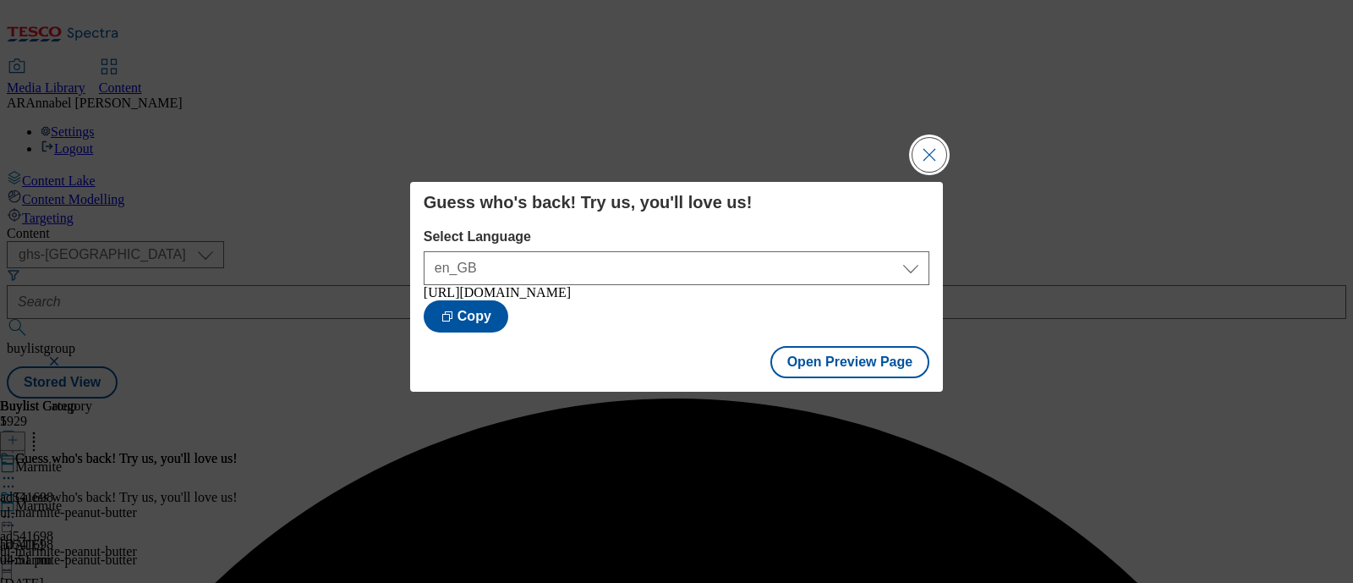
click at [928, 145] on button "Close Modal" at bounding box center [930, 155] width 34 height 34
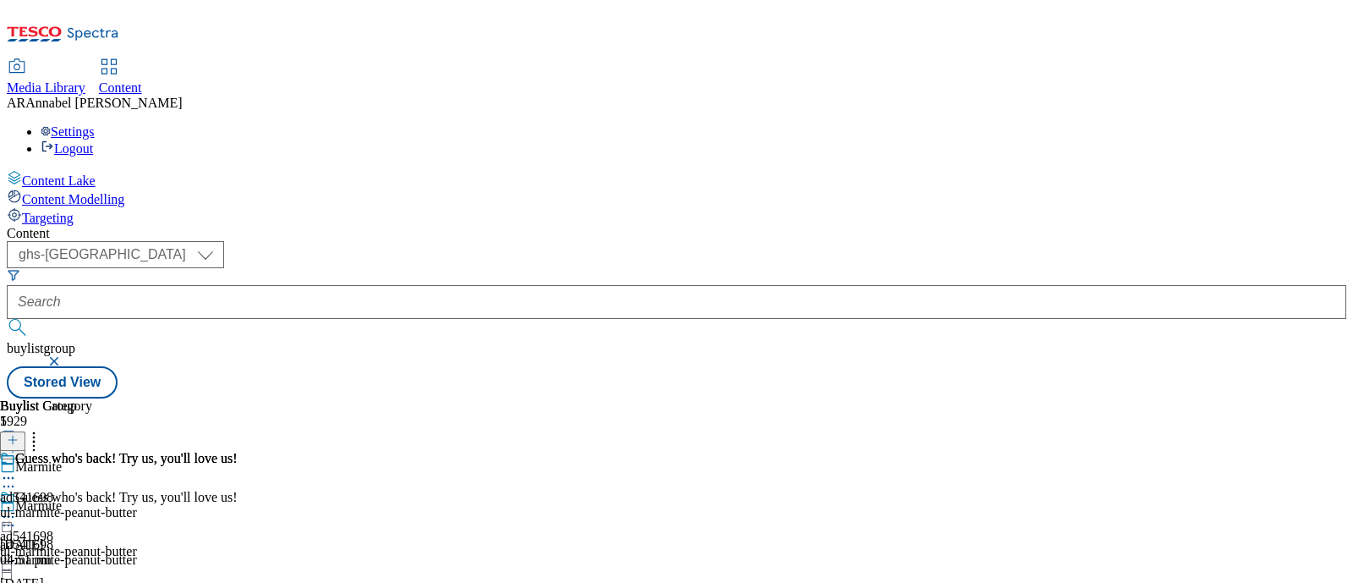
click at [17, 508] on icon at bounding box center [8, 516] width 17 height 17
